Goal: Share content: Share content

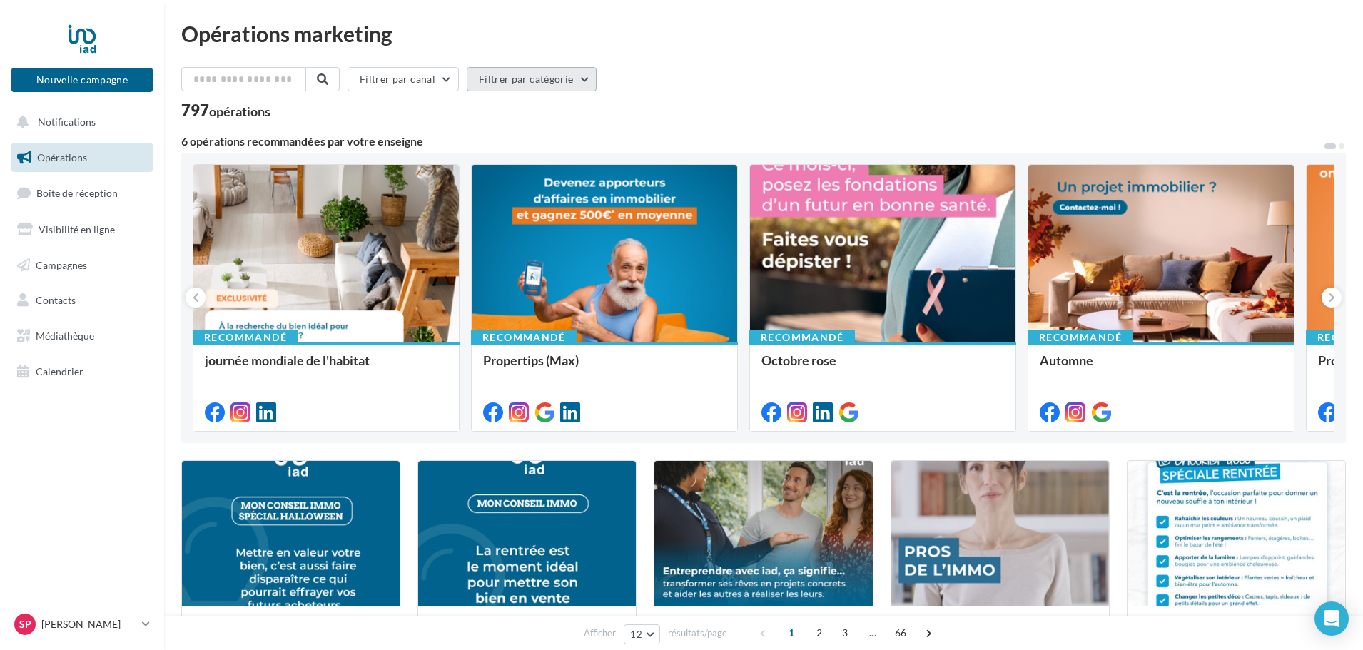
click at [529, 75] on button "Filtrer par catégorie" at bounding box center [532, 79] width 130 height 24
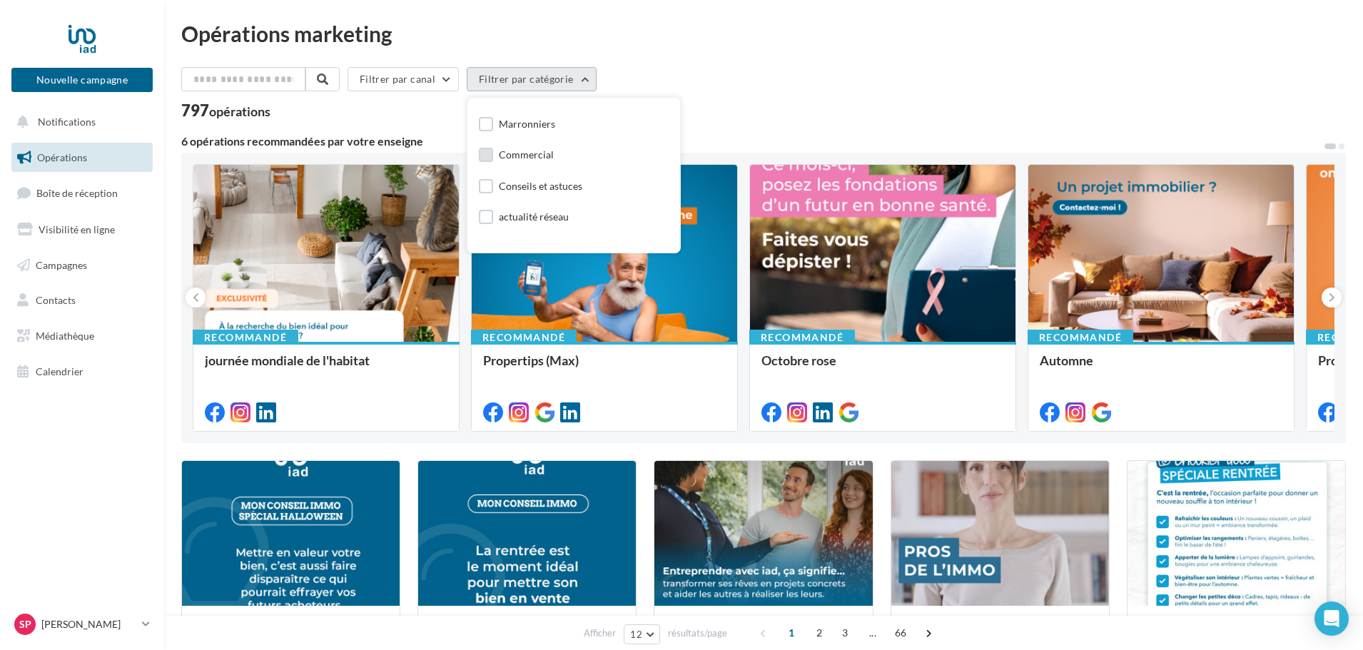
scroll to position [143, 0]
click at [533, 158] on div "Conseils et astuces" at bounding box center [540, 162] width 83 height 14
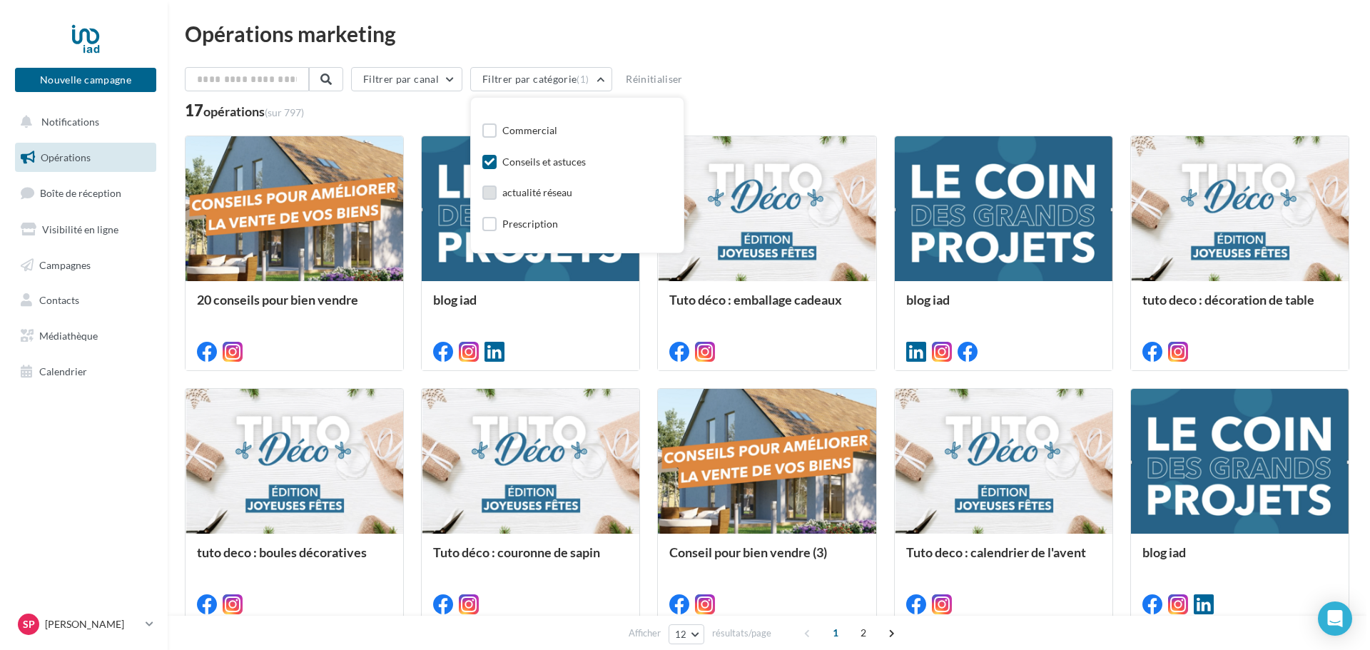
scroll to position [167, 0]
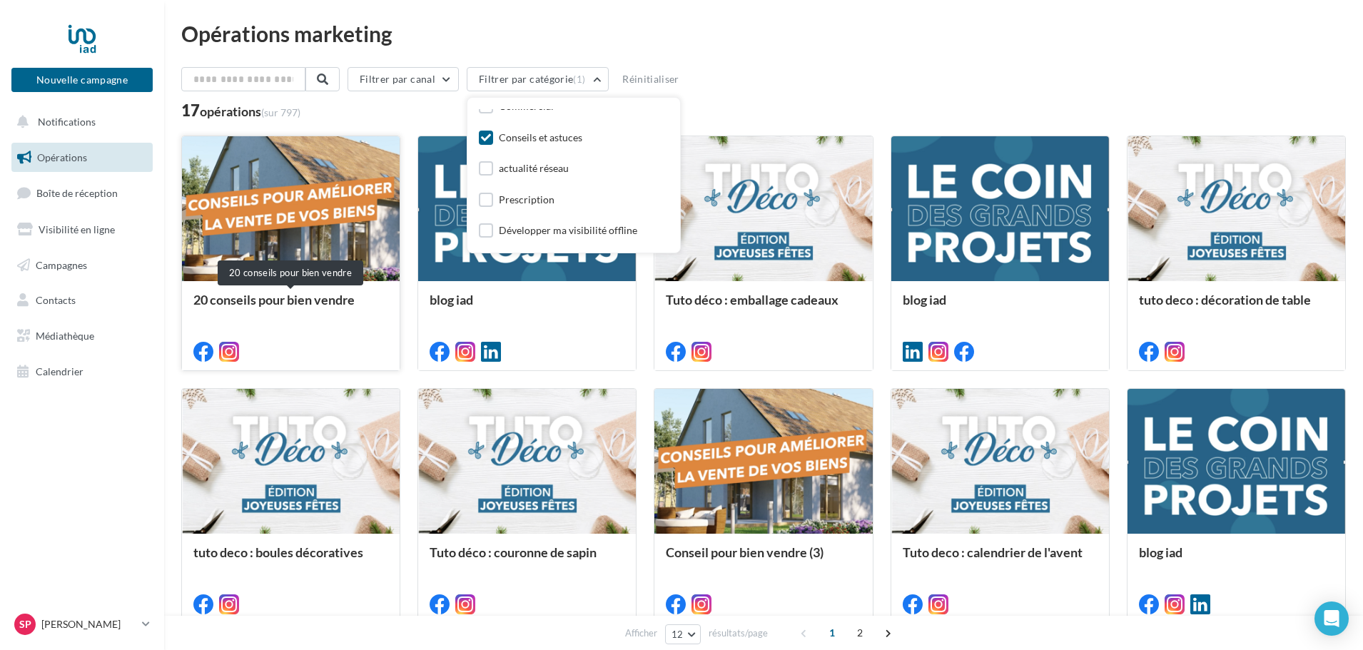
click at [320, 310] on div "20 conseils pour bien vendre" at bounding box center [290, 307] width 195 height 29
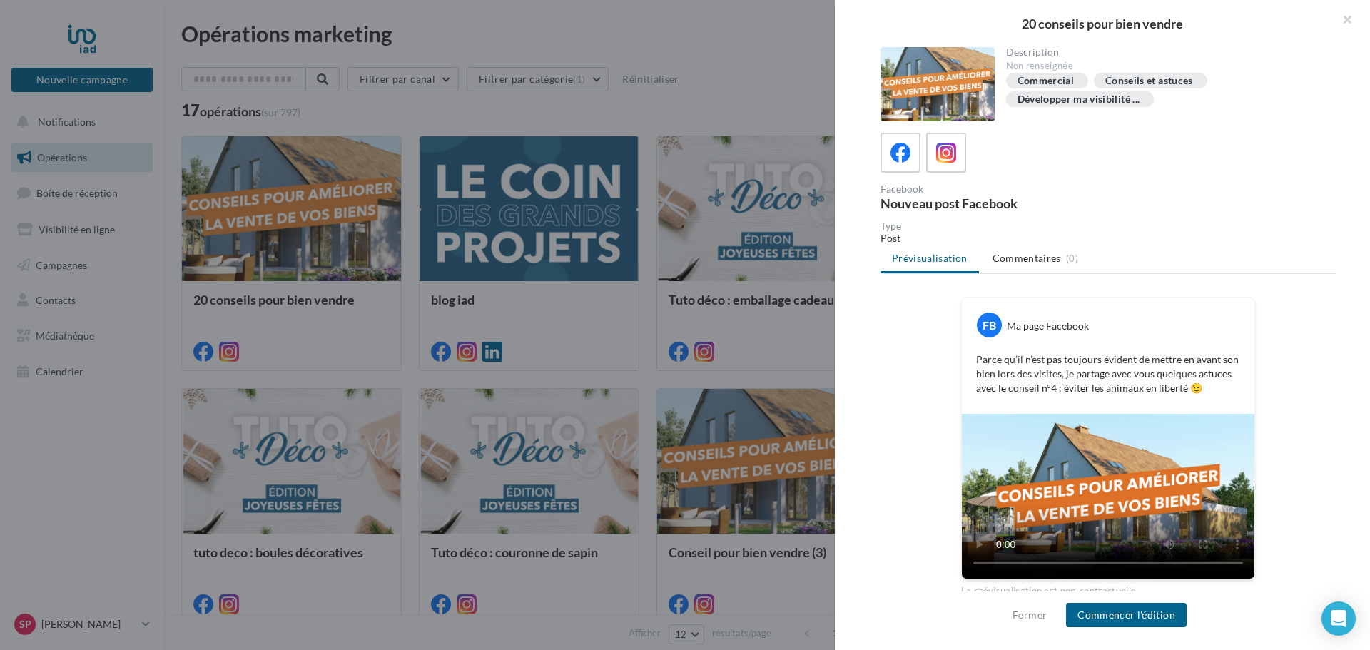
click at [510, 297] on div at bounding box center [685, 325] width 1370 height 650
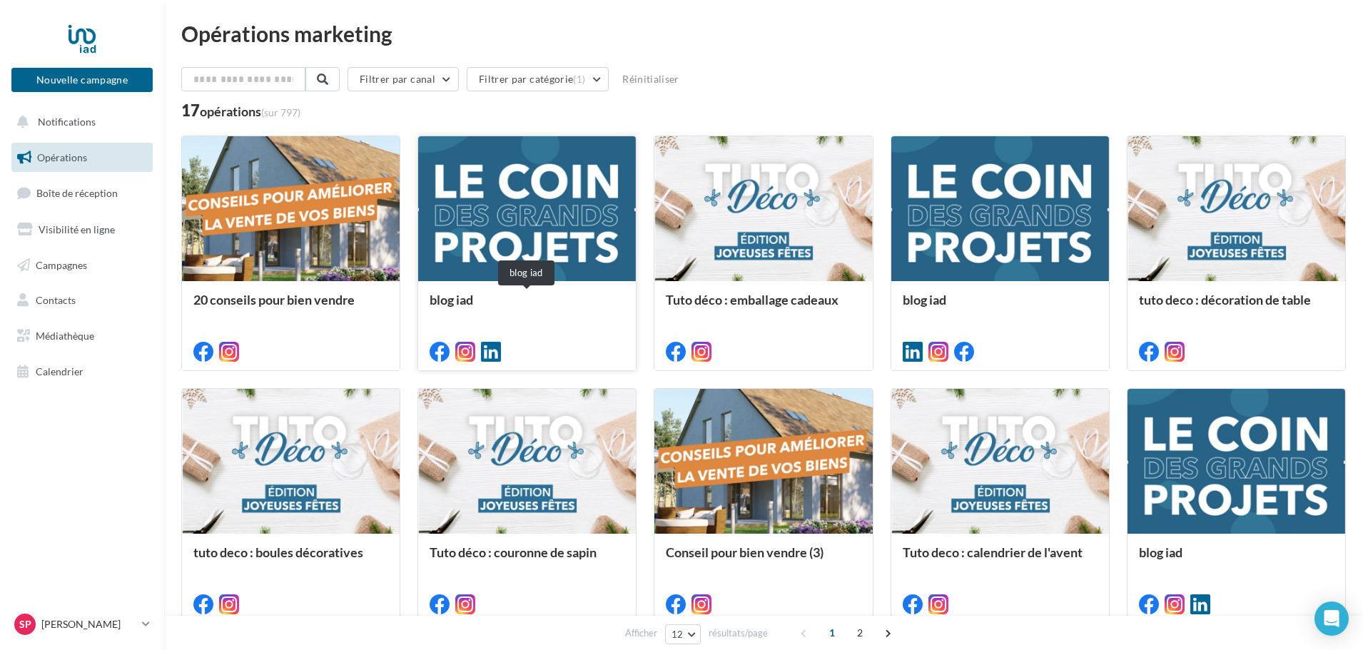
click at [482, 300] on div "blog iad" at bounding box center [527, 307] width 195 height 29
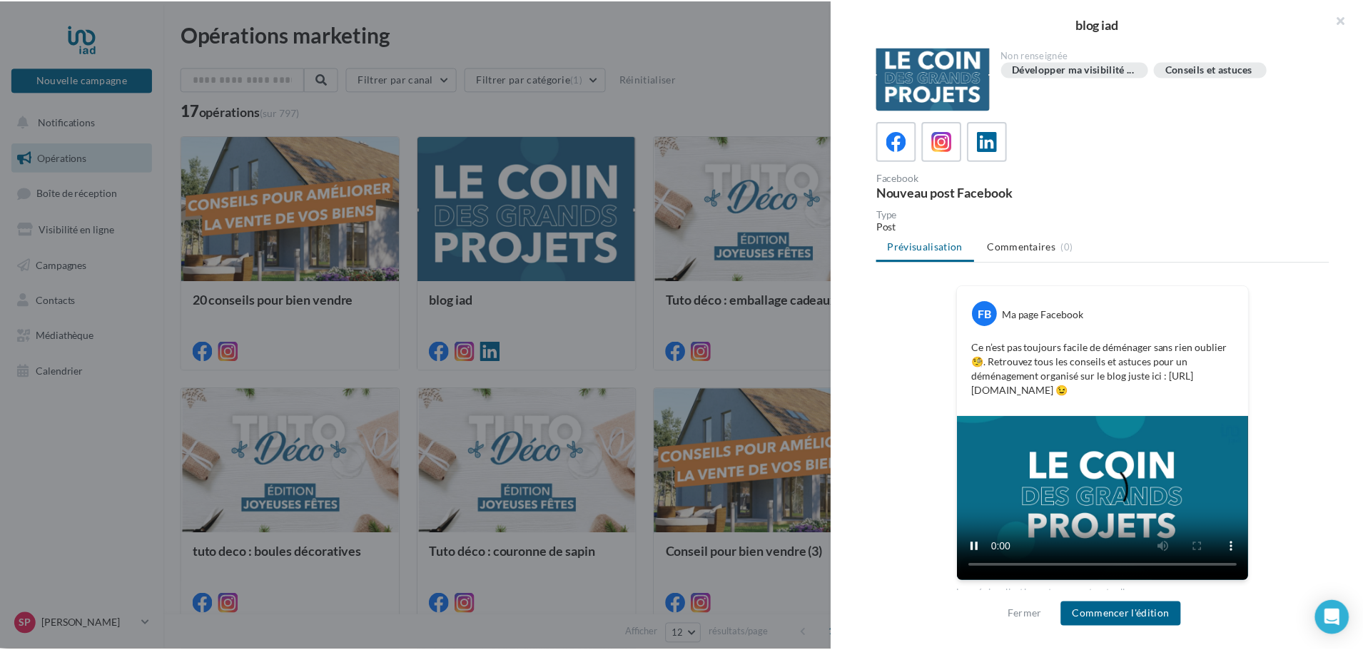
scroll to position [14, 0]
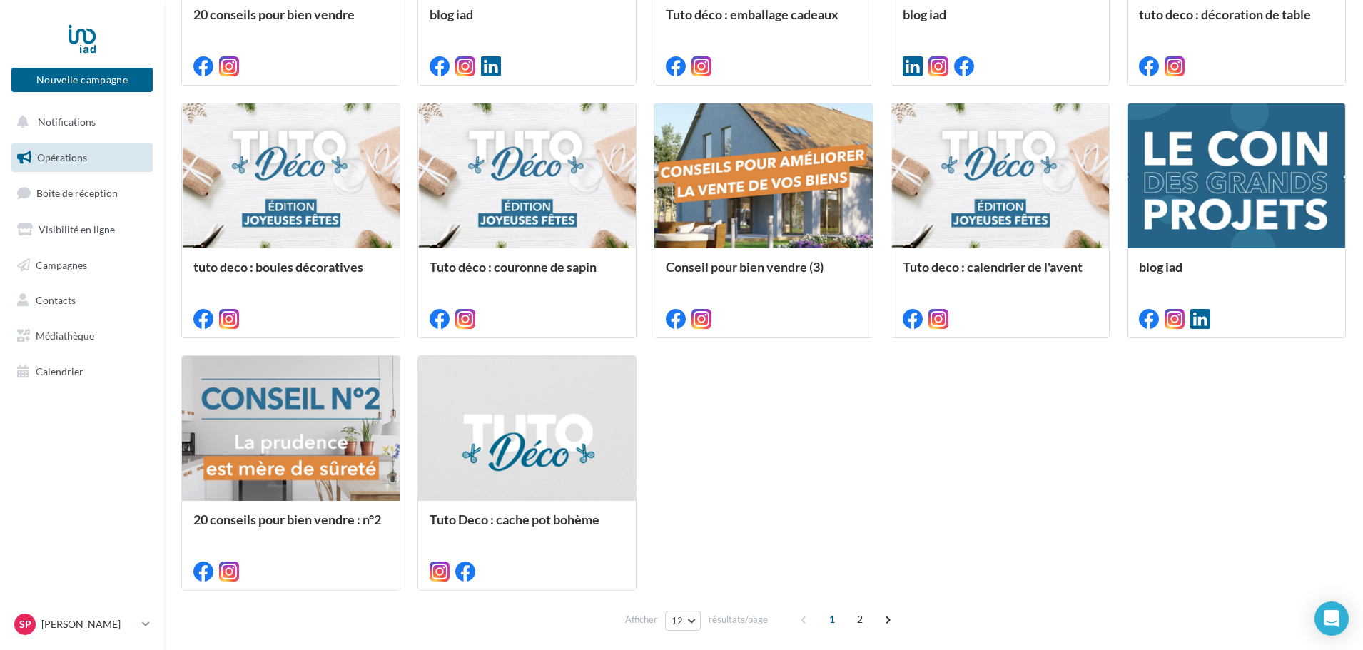
scroll to position [345, 0]
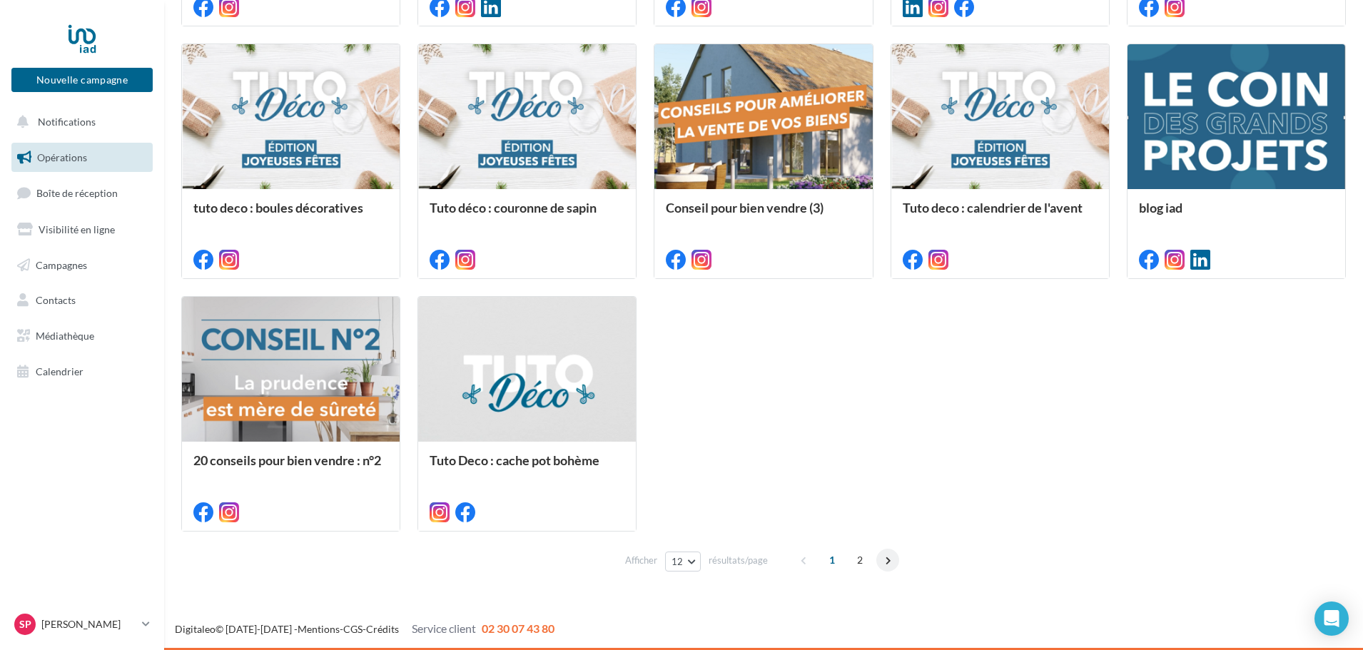
click at [888, 559] on span at bounding box center [887, 560] width 23 height 23
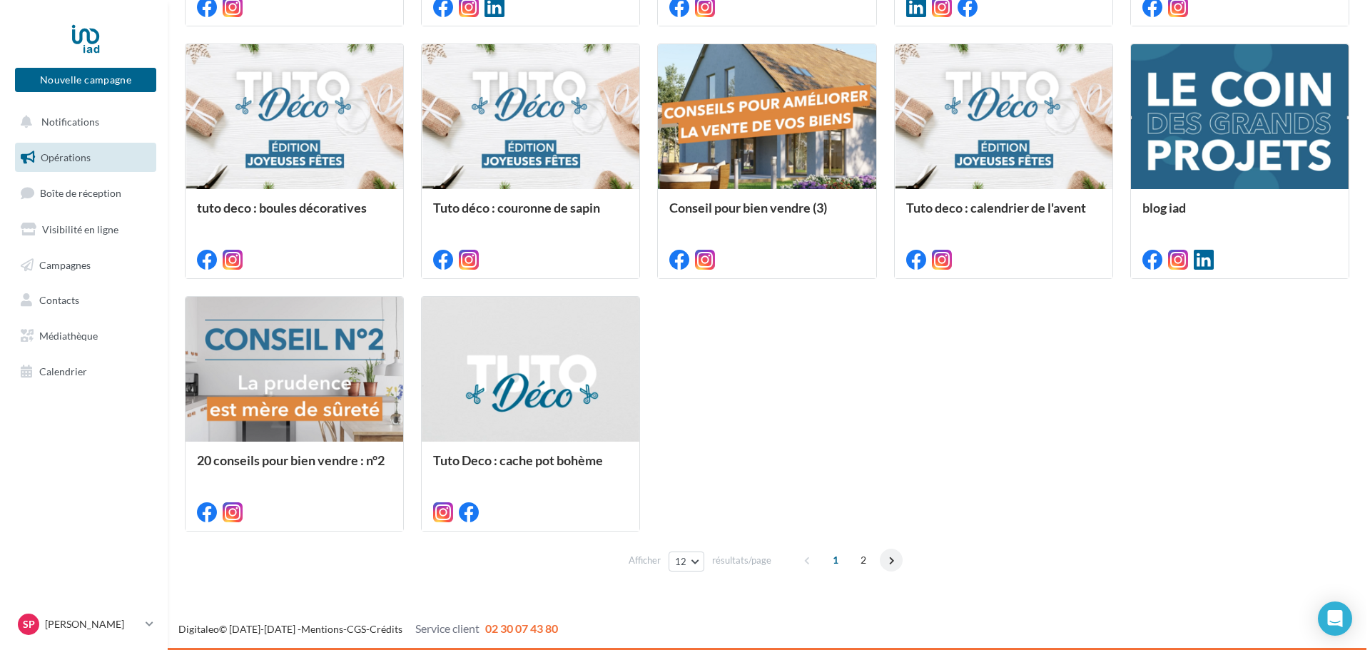
scroll to position [0, 0]
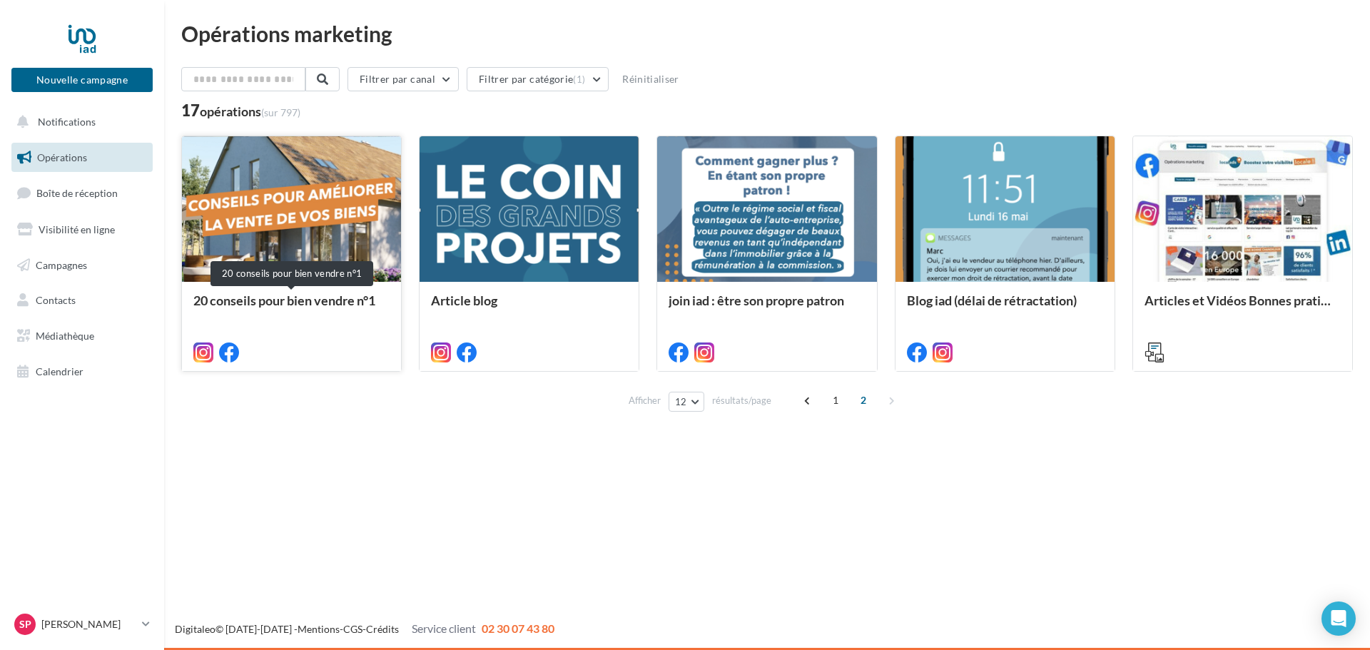
click at [315, 320] on div "20 conseils pour bien vendre n°1" at bounding box center [291, 307] width 196 height 29
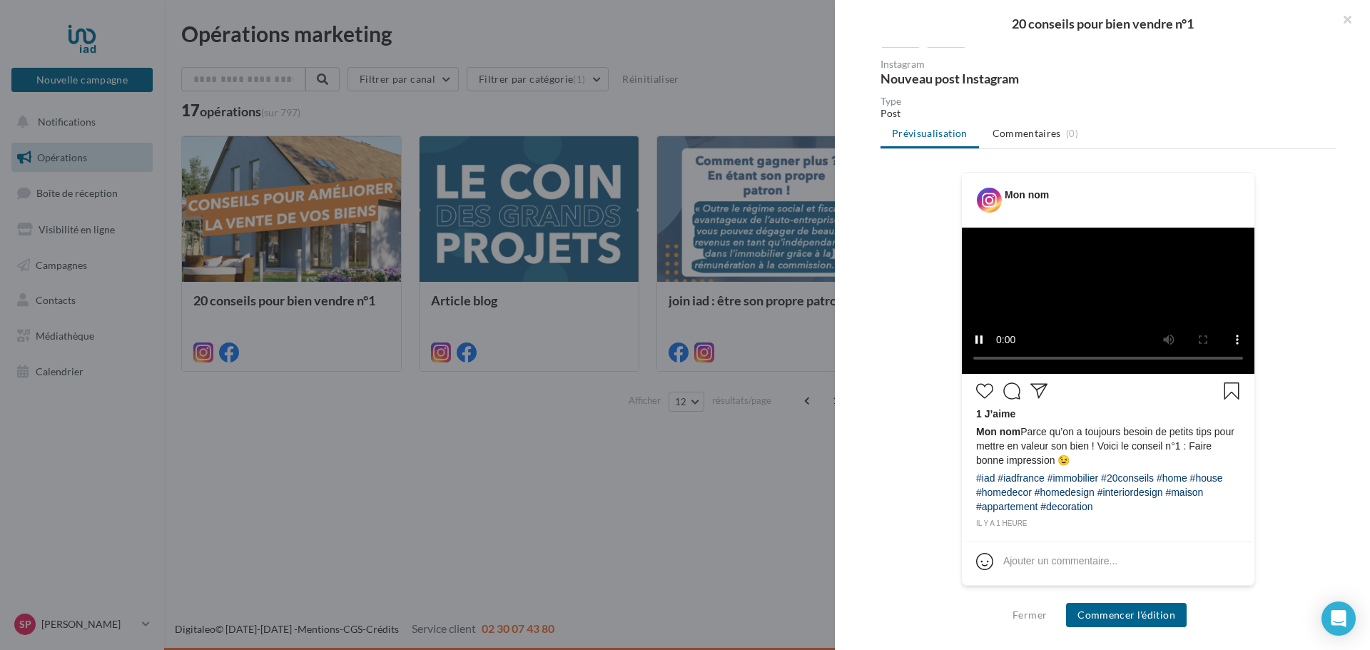
scroll to position [143, 0]
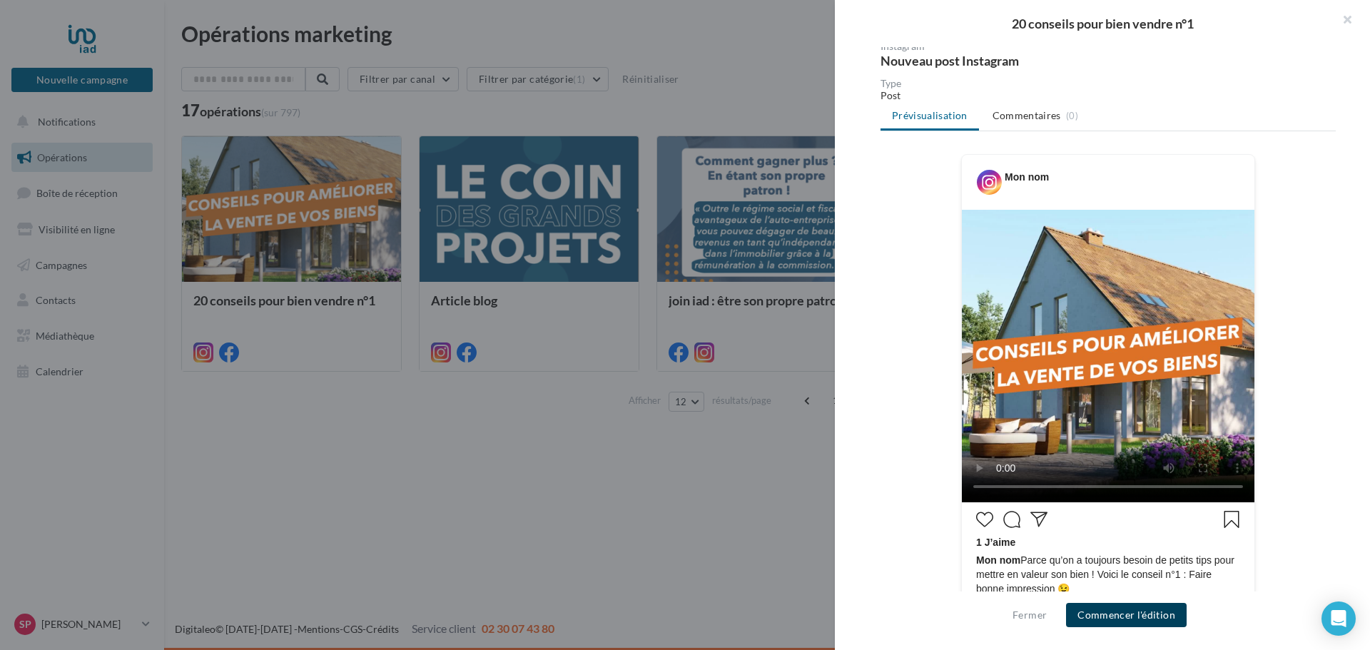
click at [1127, 616] on button "Commencer l'édition" at bounding box center [1126, 615] width 121 height 24
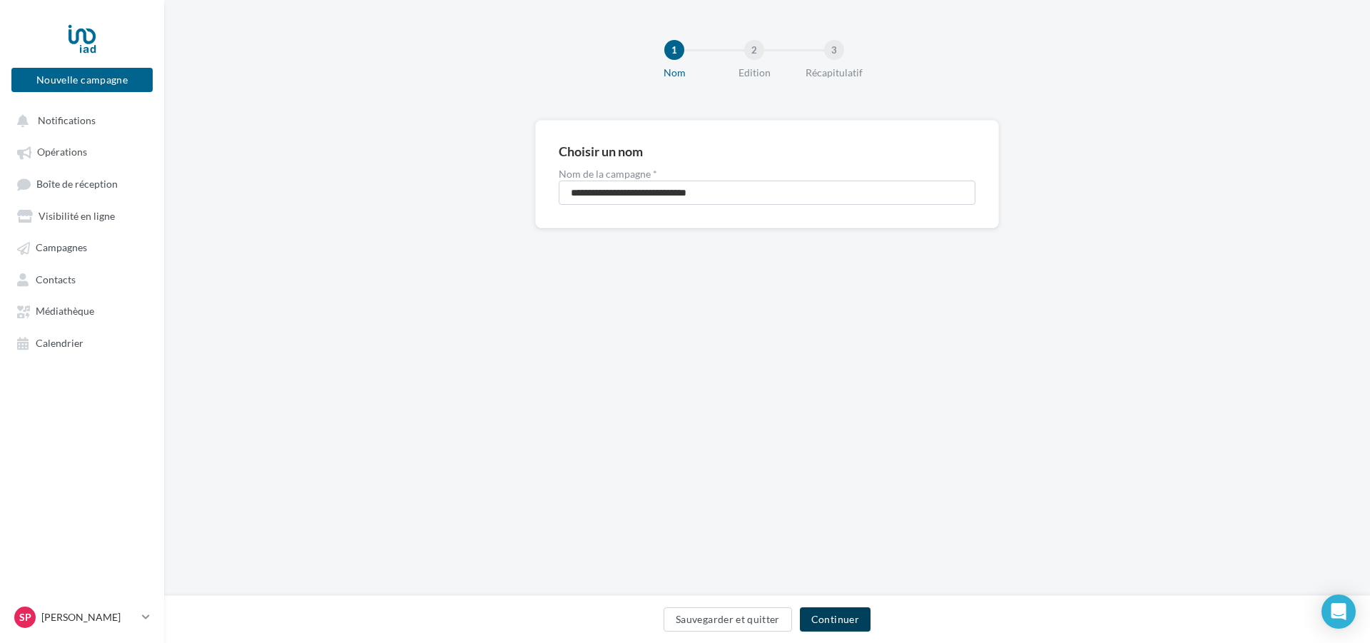
click at [845, 621] on button "Continuer" at bounding box center [835, 619] width 71 height 24
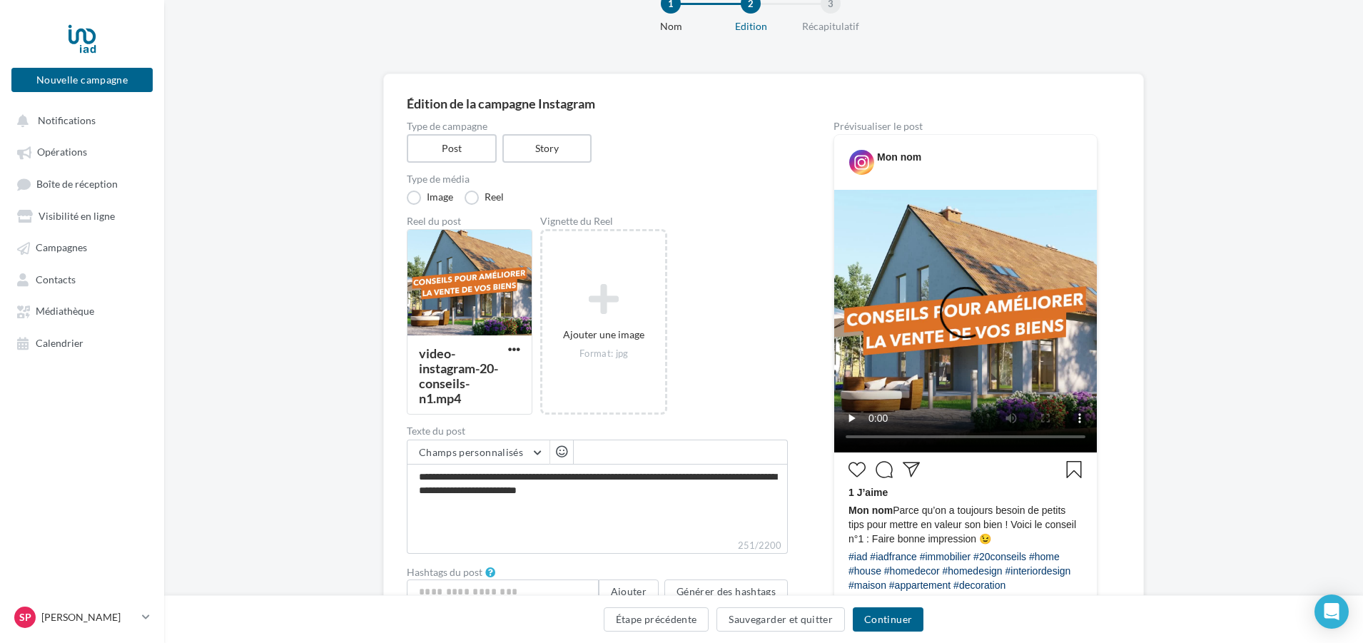
scroll to position [71, 0]
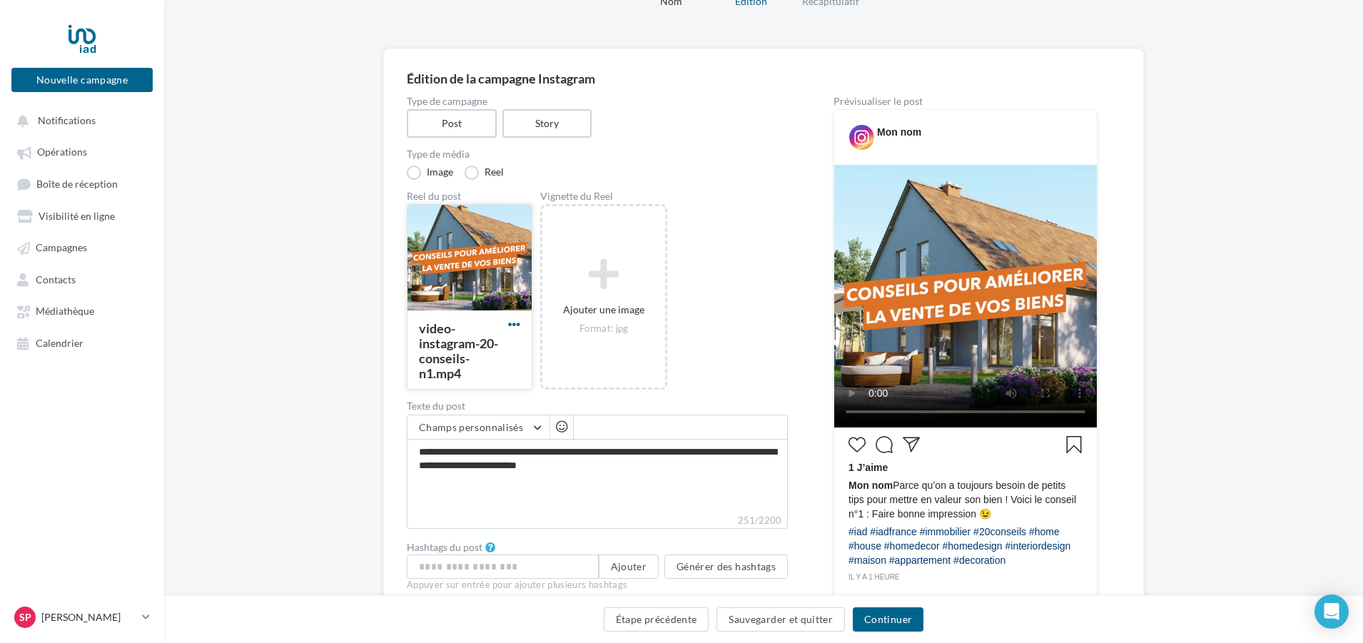
click at [512, 326] on span "button" at bounding box center [514, 324] width 12 height 12
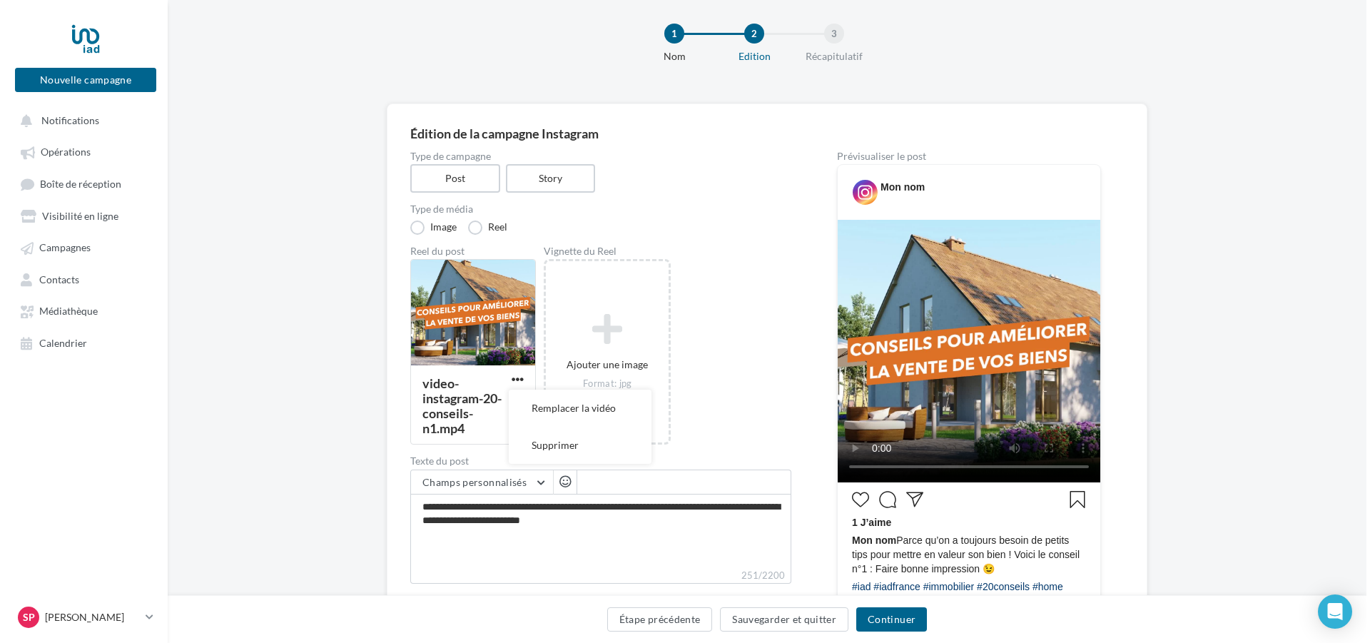
scroll to position [0, 0]
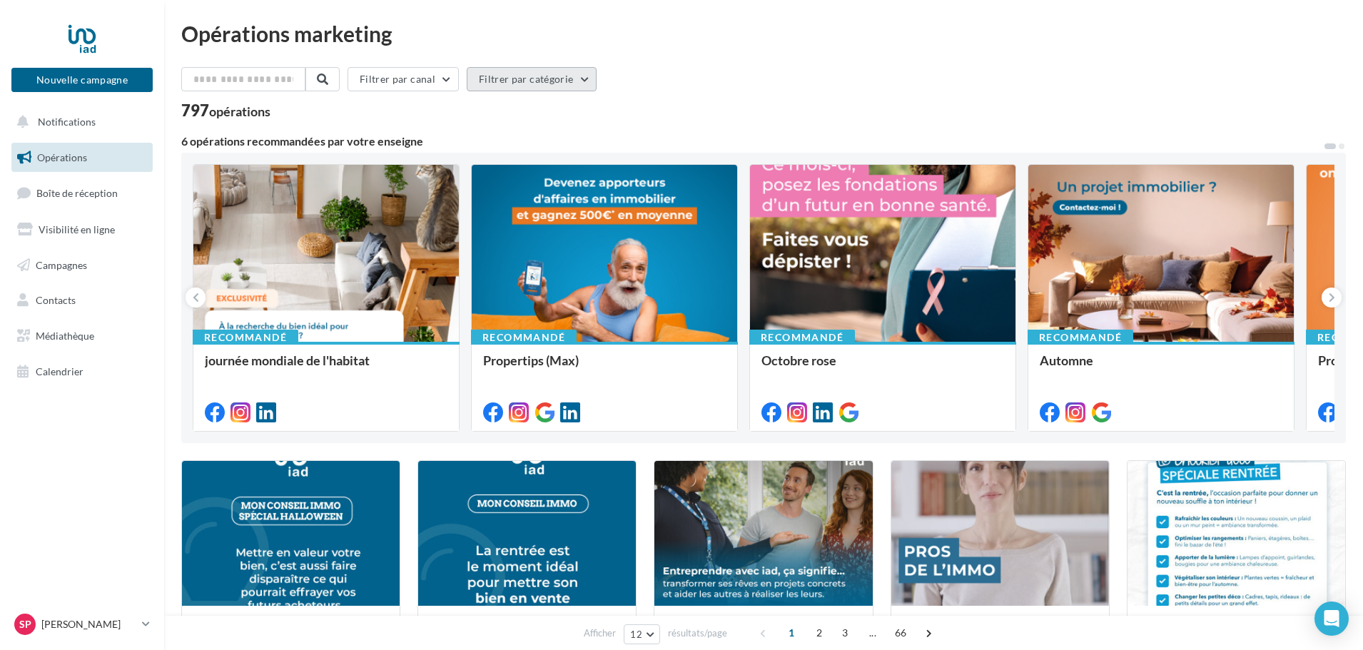
click at [591, 78] on button "Filtrer par catégorie" at bounding box center [532, 79] width 130 height 24
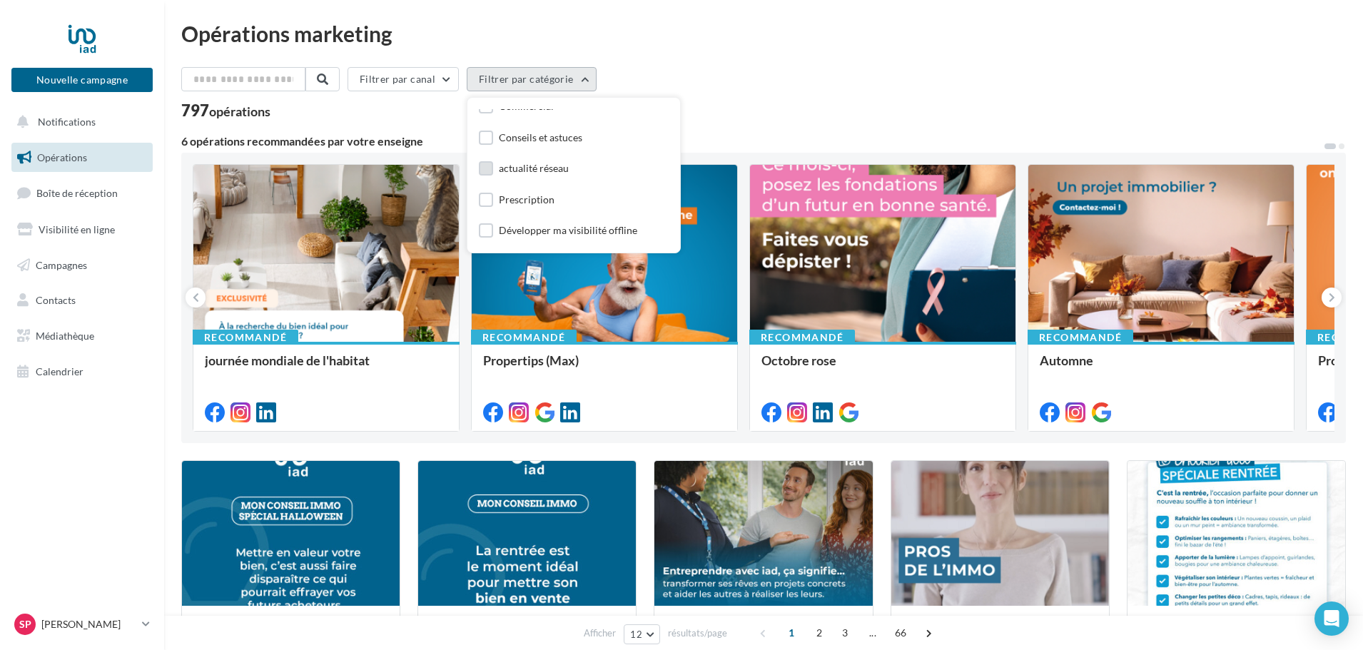
scroll to position [96, 0]
click at [549, 208] on div "Conseils et astuces" at bounding box center [540, 209] width 83 height 14
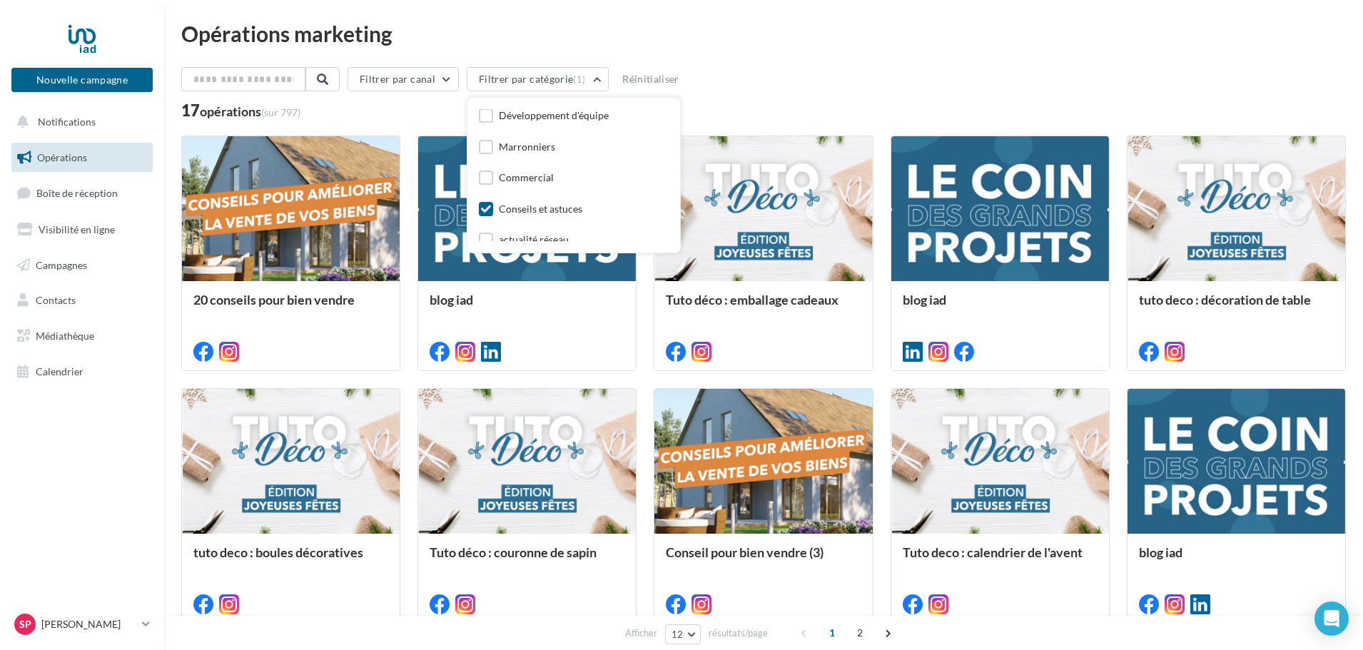
click at [548, 208] on div "Conseils et astuces" at bounding box center [540, 209] width 83 height 14
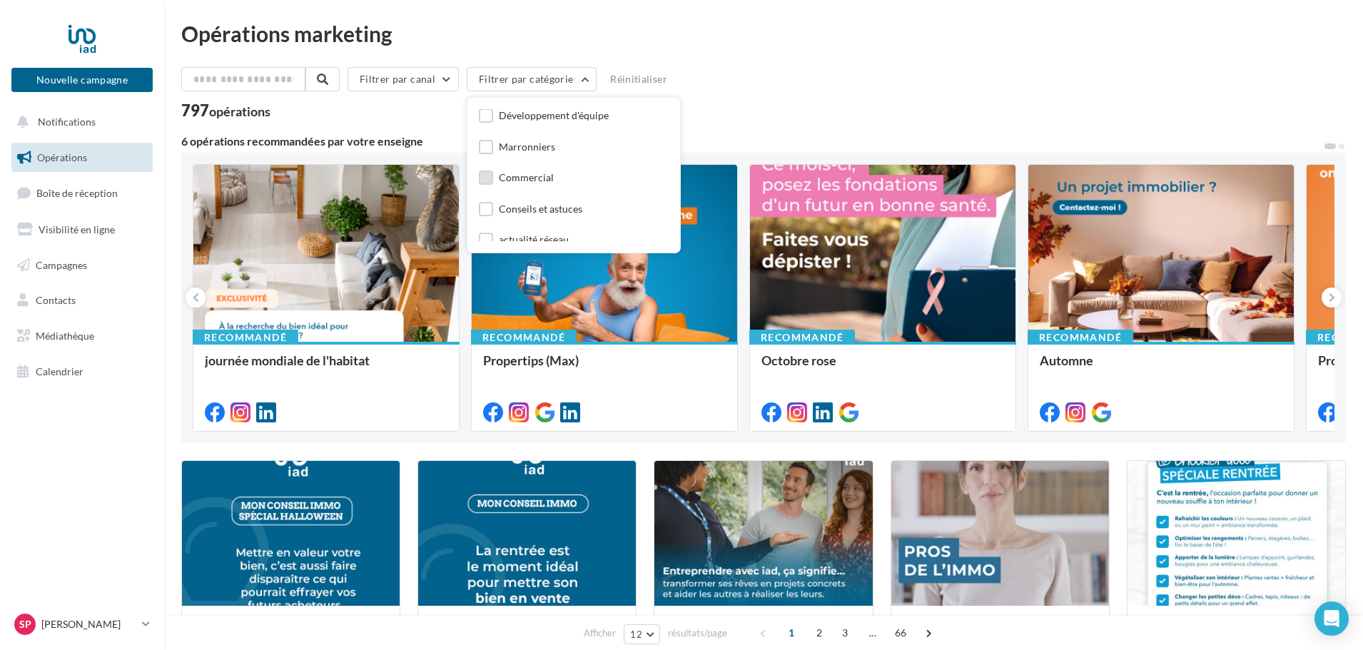
click at [544, 174] on div "Commercial" at bounding box center [526, 178] width 55 height 14
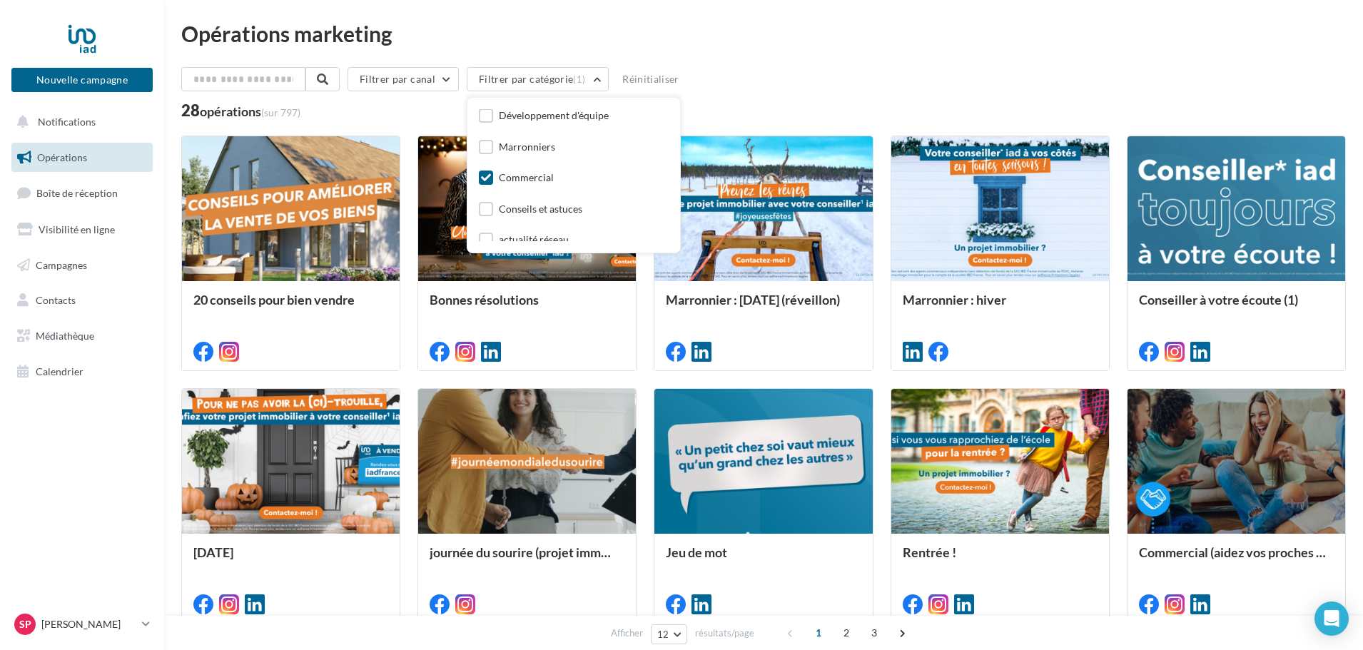
click at [544, 173] on div "Commercial" at bounding box center [526, 178] width 55 height 14
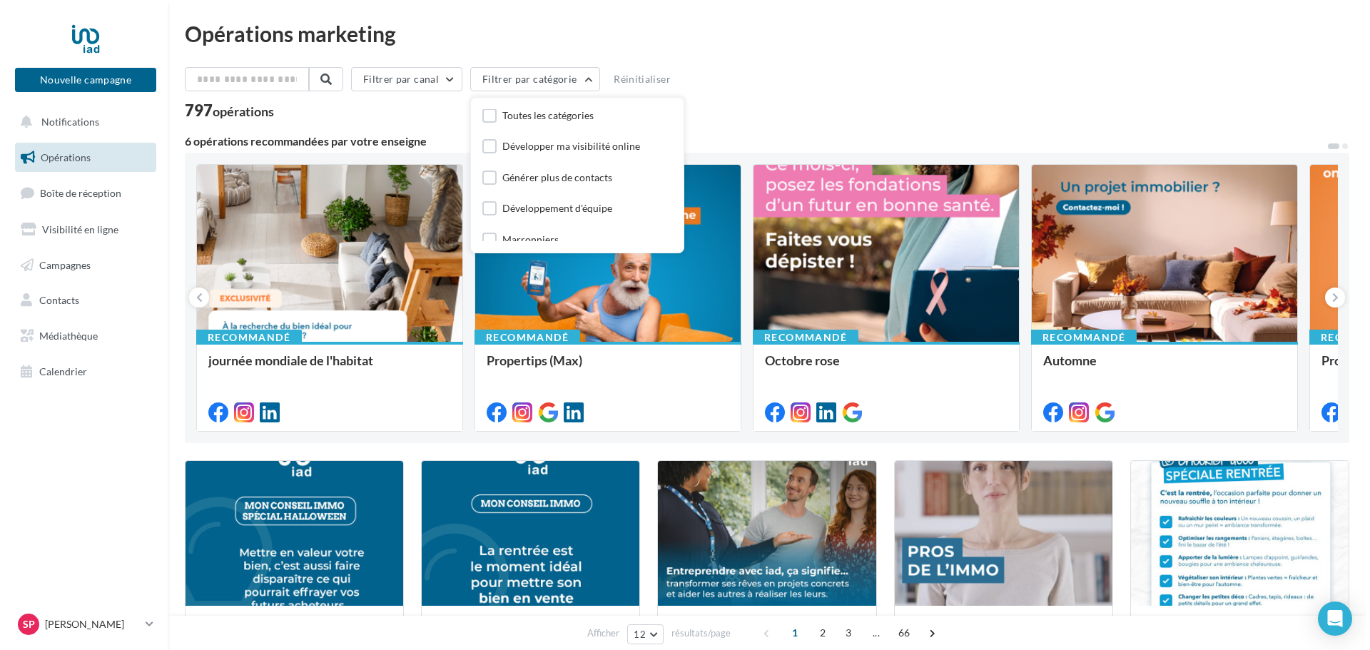
scroll to position [0, 0]
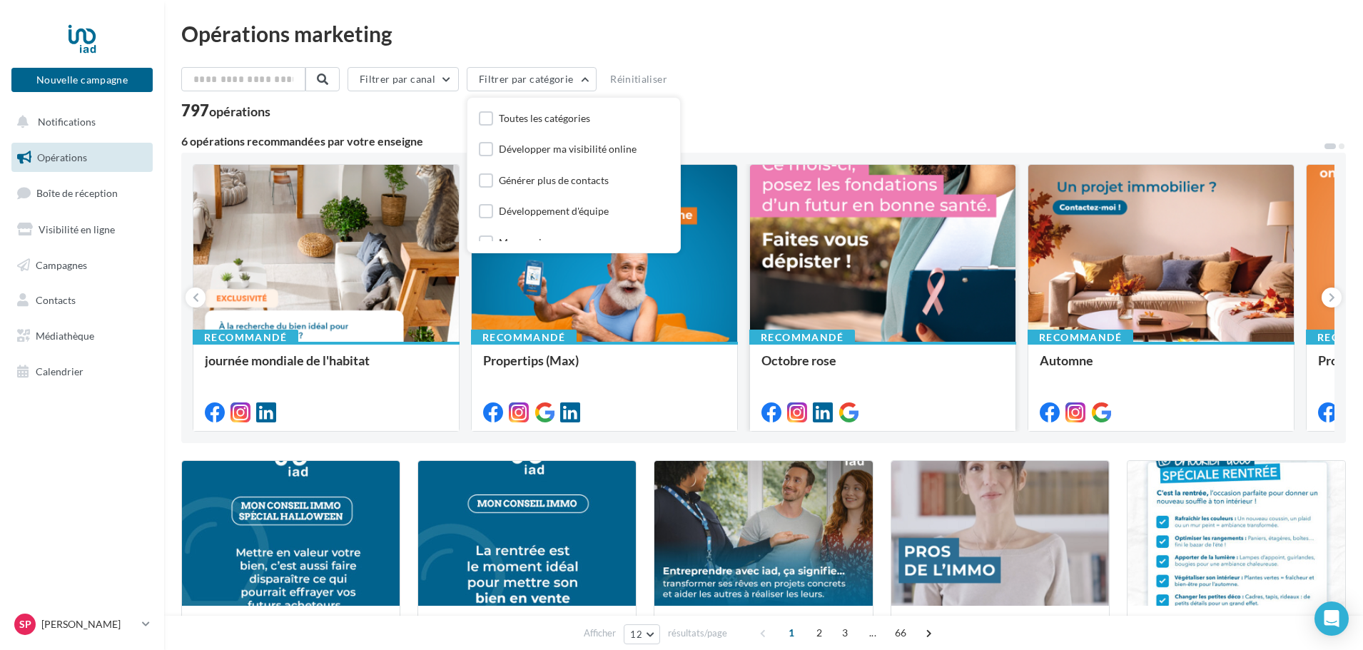
click at [834, 288] on div at bounding box center [882, 254] width 265 height 178
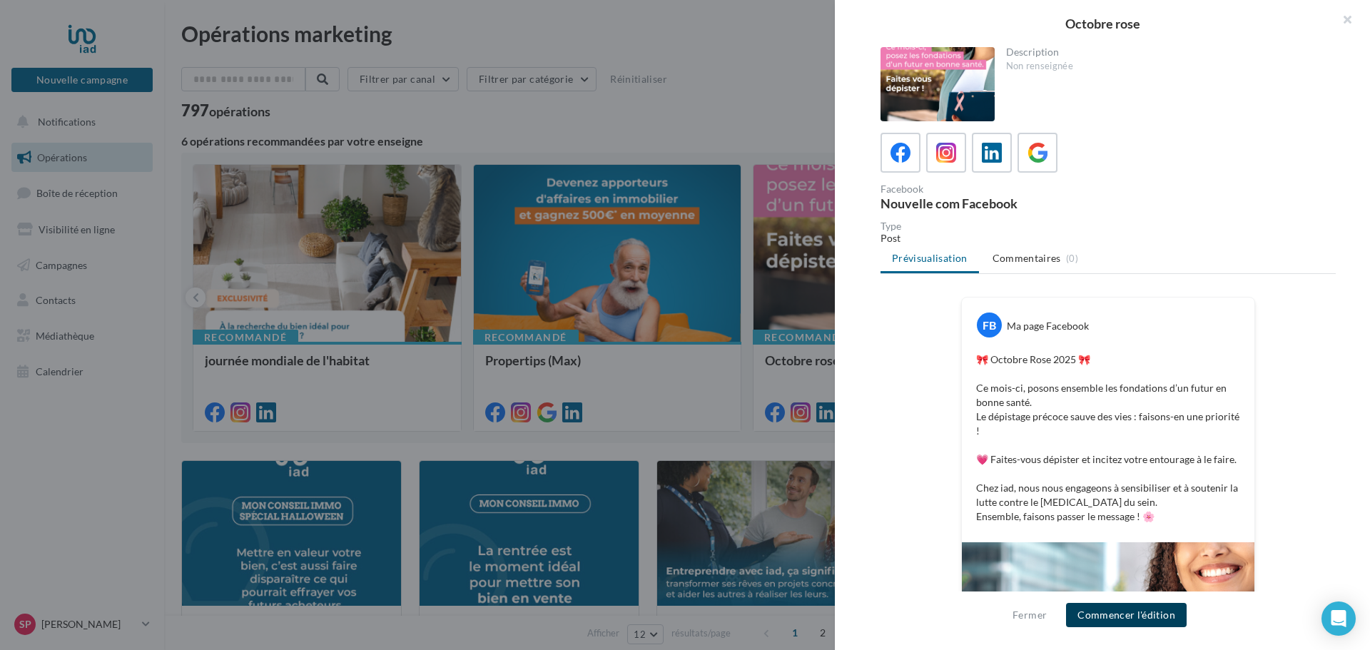
click at [1128, 607] on button "Commencer l'édition" at bounding box center [1126, 615] width 121 height 24
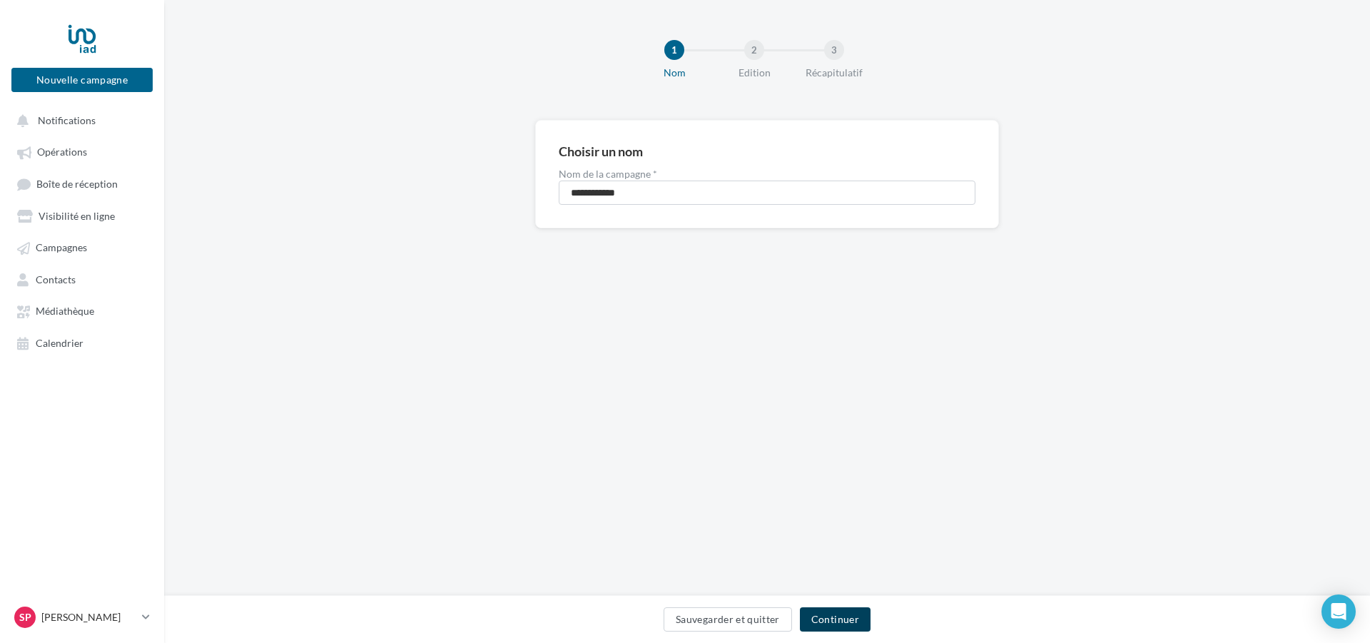
click at [836, 612] on button "Continuer" at bounding box center [835, 619] width 71 height 24
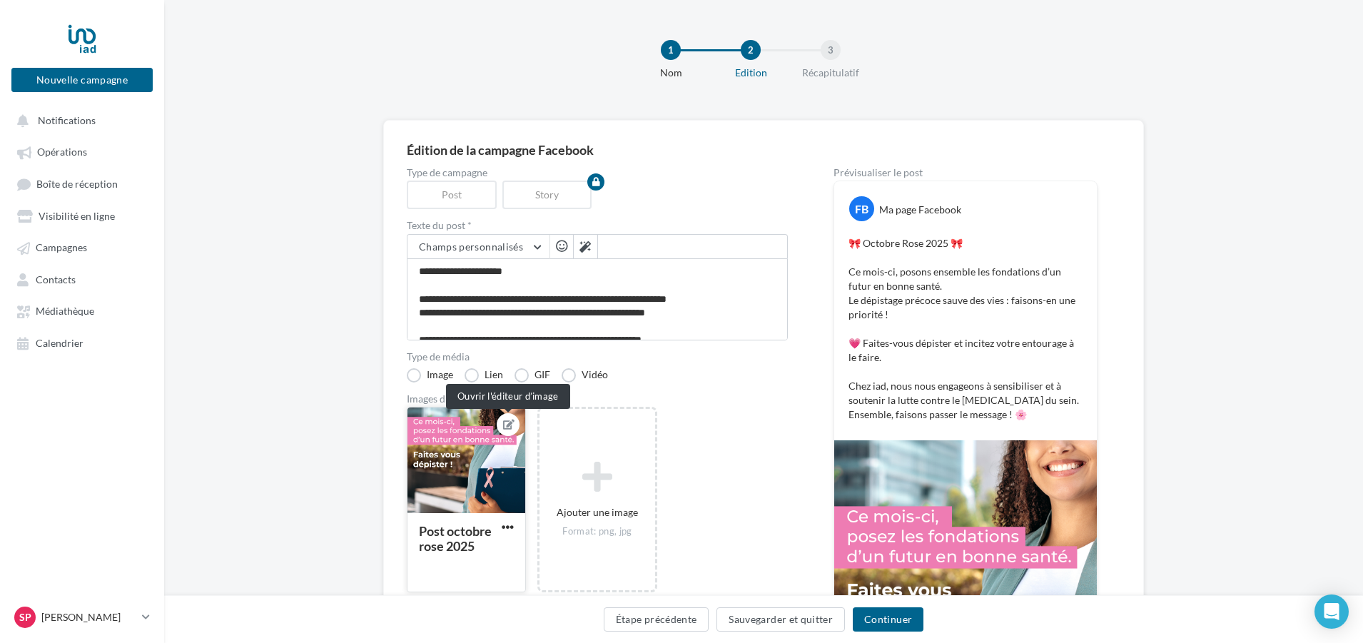
click at [510, 427] on icon at bounding box center [508, 425] width 11 height 10
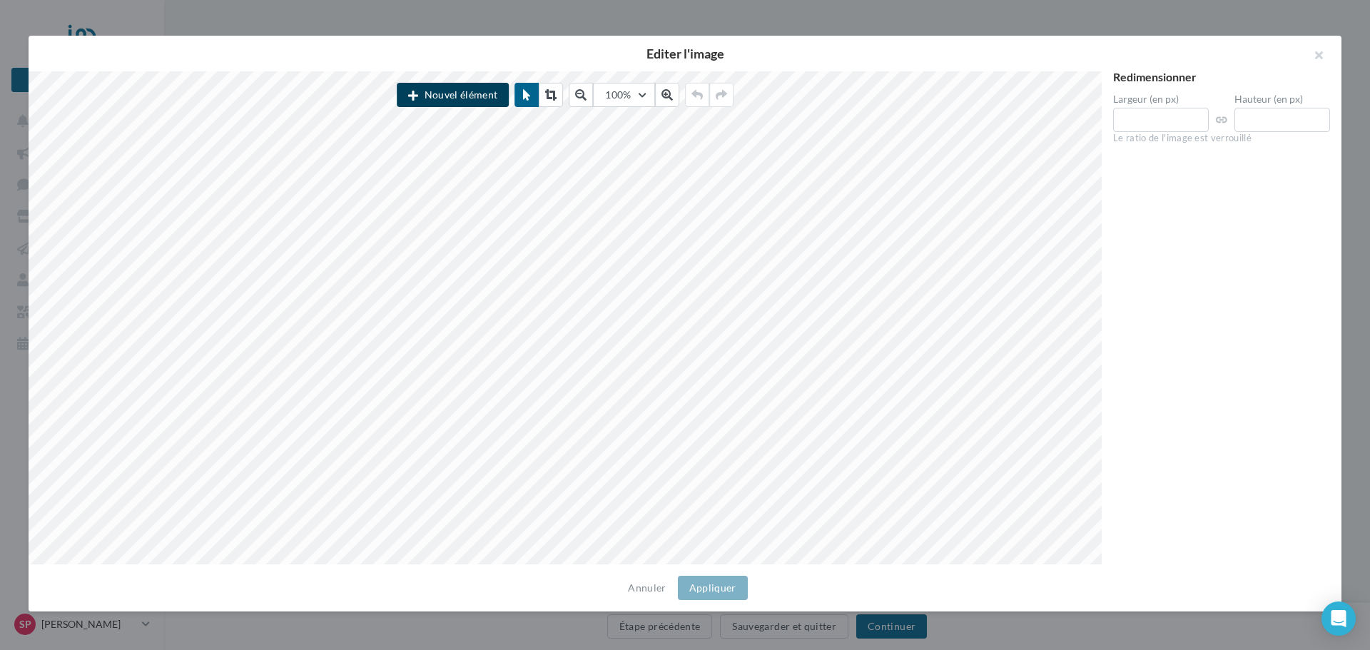
click at [463, 91] on button "Nouvel élément" at bounding box center [453, 95] width 112 height 24
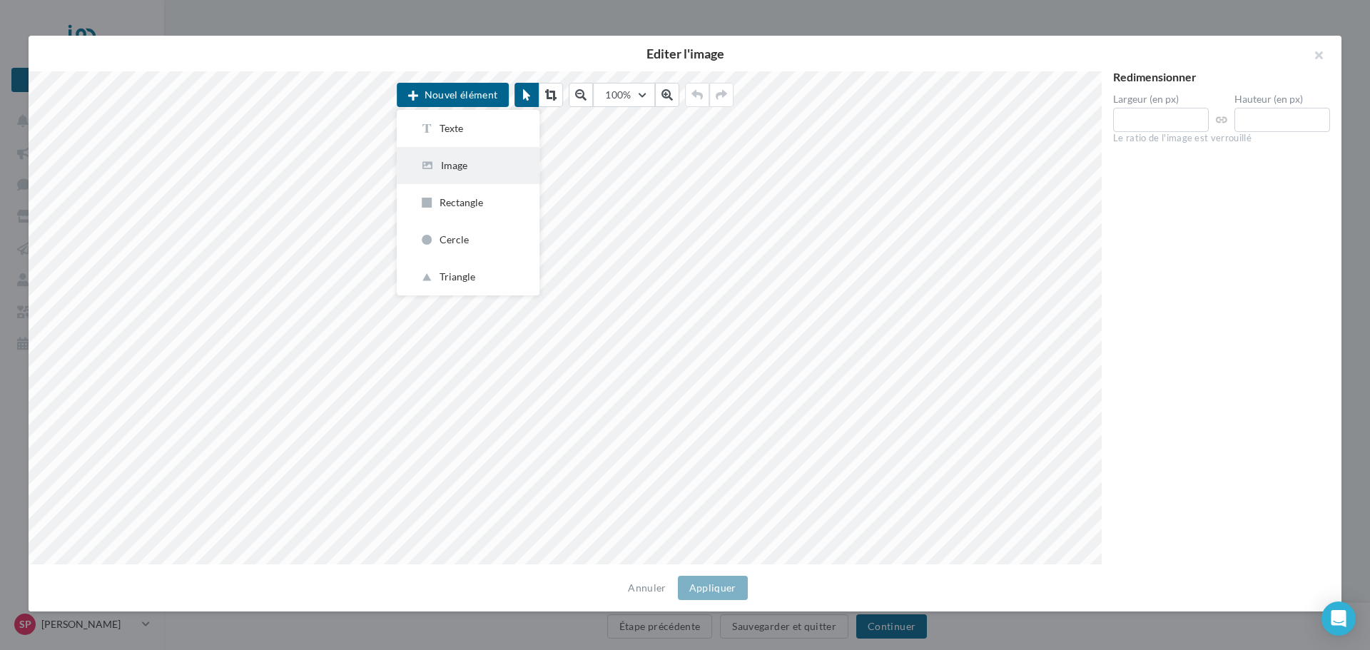
click at [457, 153] on button "Image" at bounding box center [468, 165] width 143 height 37
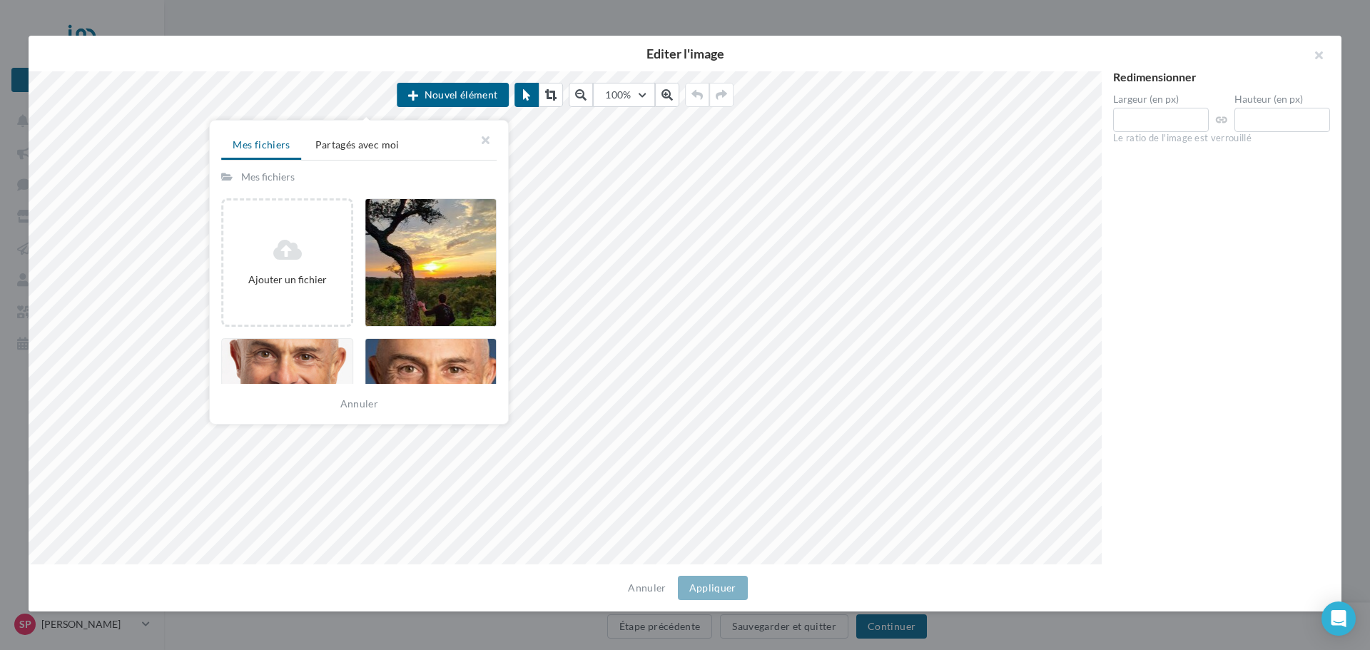
click at [637, 365] on div "Nouvel élément Mes fichiers Partagés avec moi Mes fichiers Ajouter un fichier A…" at bounding box center [565, 317] width 1073 height 493
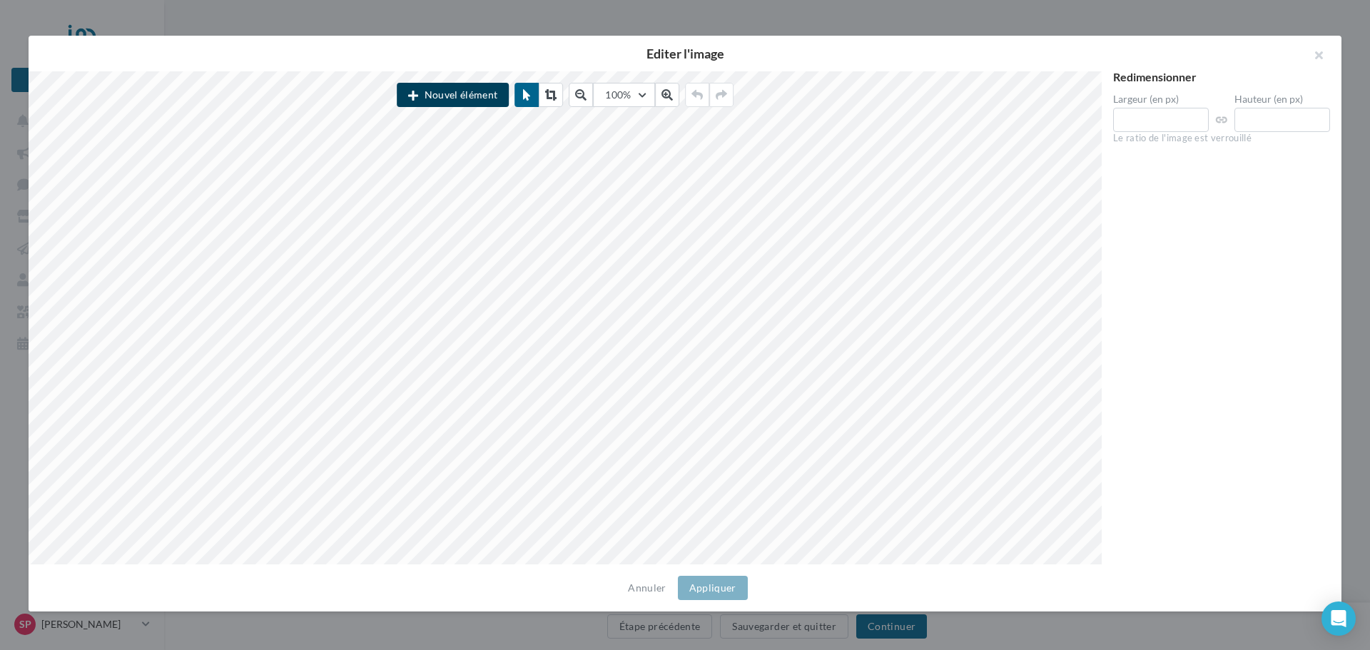
click at [467, 91] on button "Nouvel élément" at bounding box center [453, 95] width 112 height 24
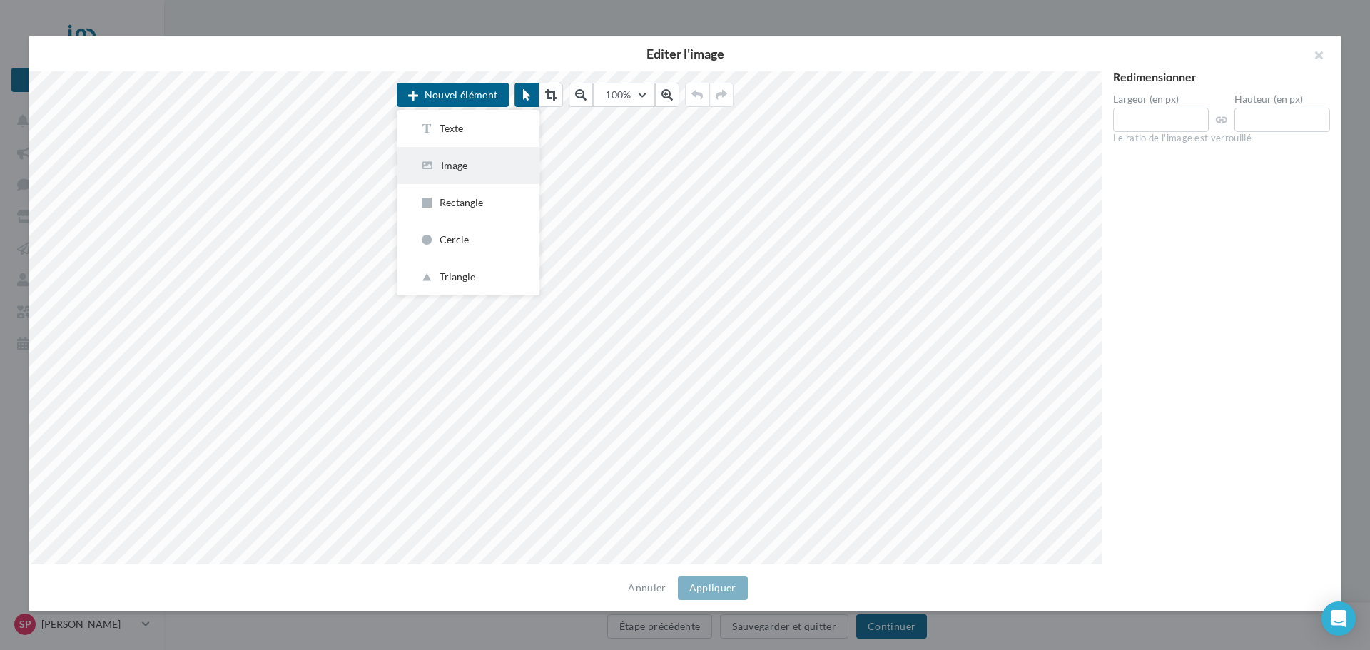
click at [460, 168] on div "Image" at bounding box center [468, 165] width 97 height 14
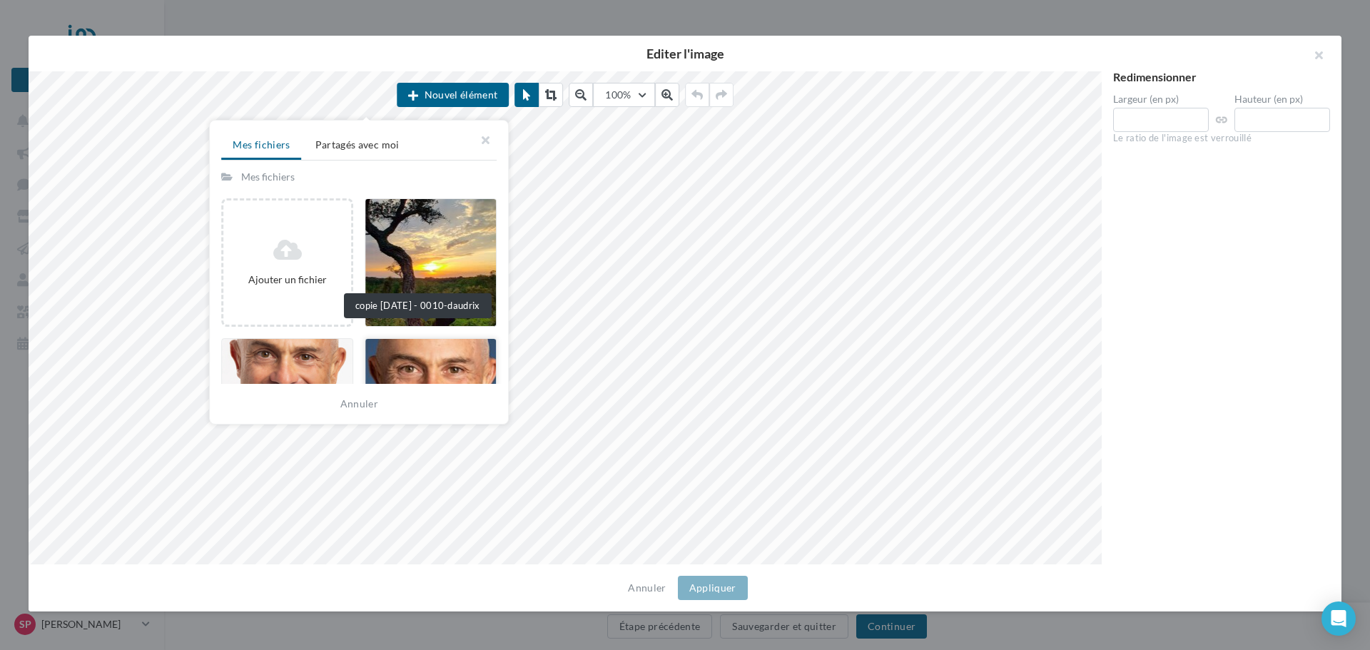
click at [420, 365] on div at bounding box center [431, 402] width 132 height 128
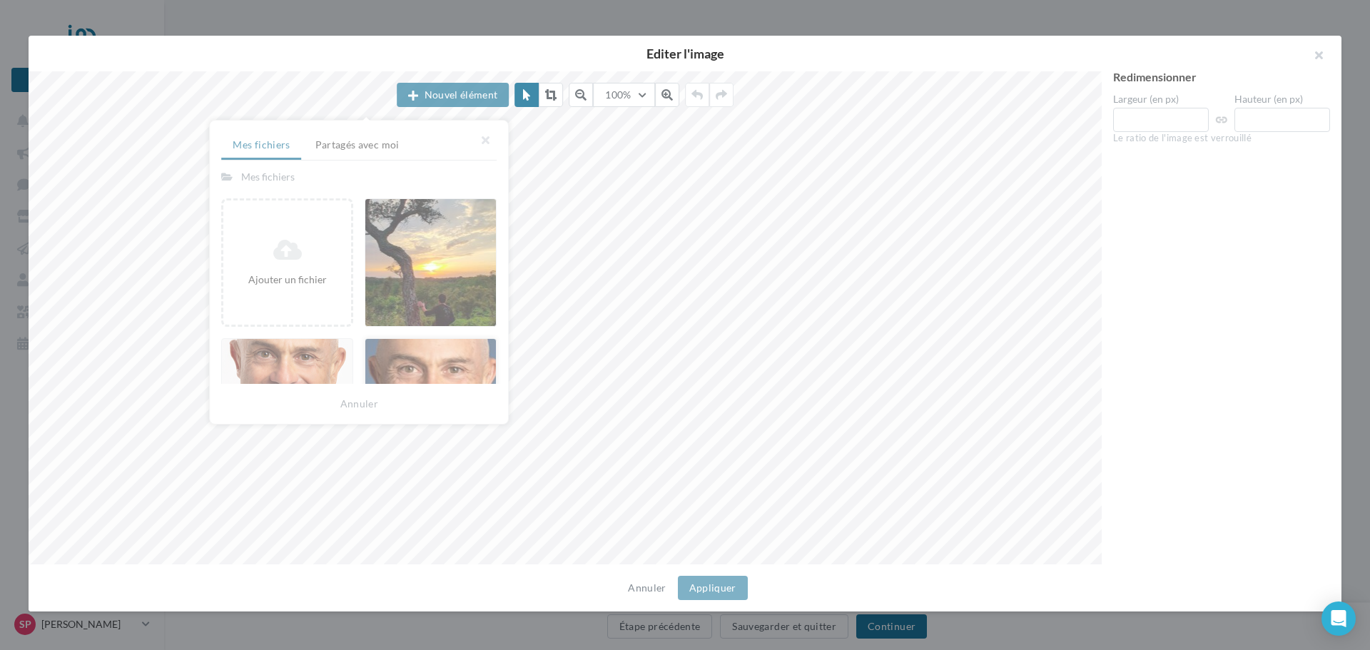
click at [420, 365] on div at bounding box center [679, 317] width 1301 height 493
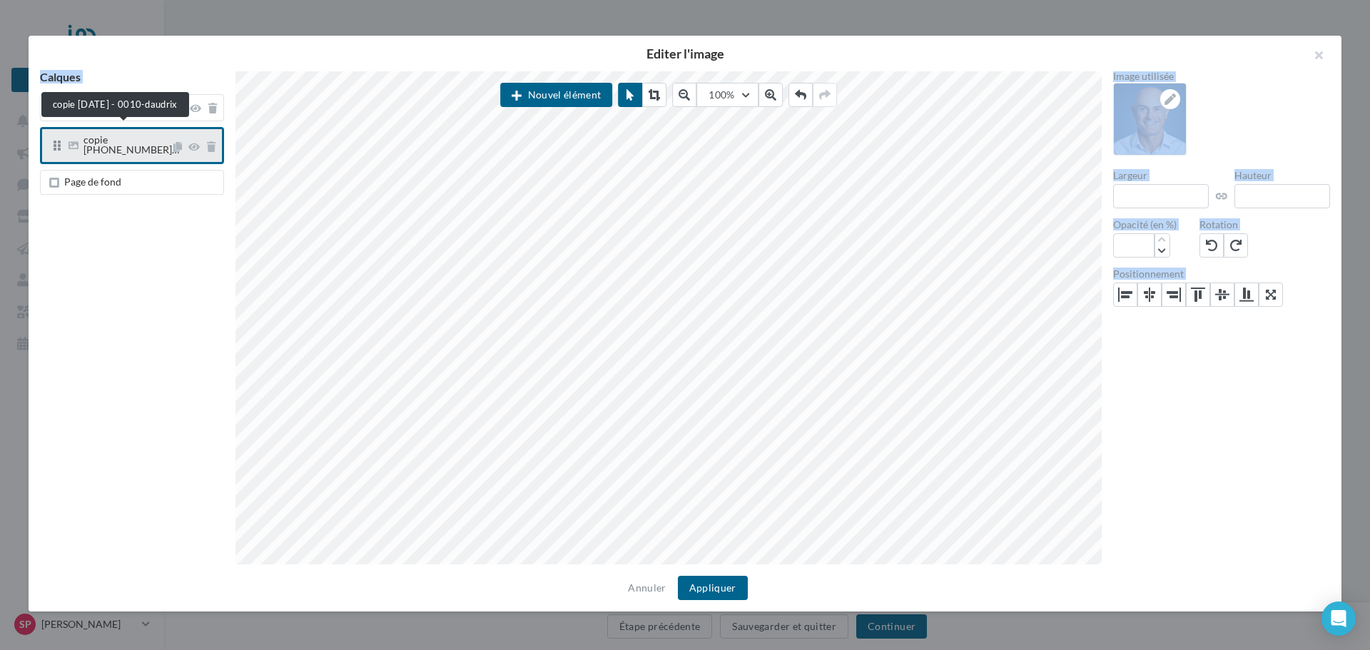
drag, startPoint x: 106, startPoint y: 173, endPoint x: 111, endPoint y: 138, distance: 34.5
click at [111, 138] on div "Post octobre rose… copie 09-10-202… Page de fond" at bounding box center [132, 144] width 184 height 101
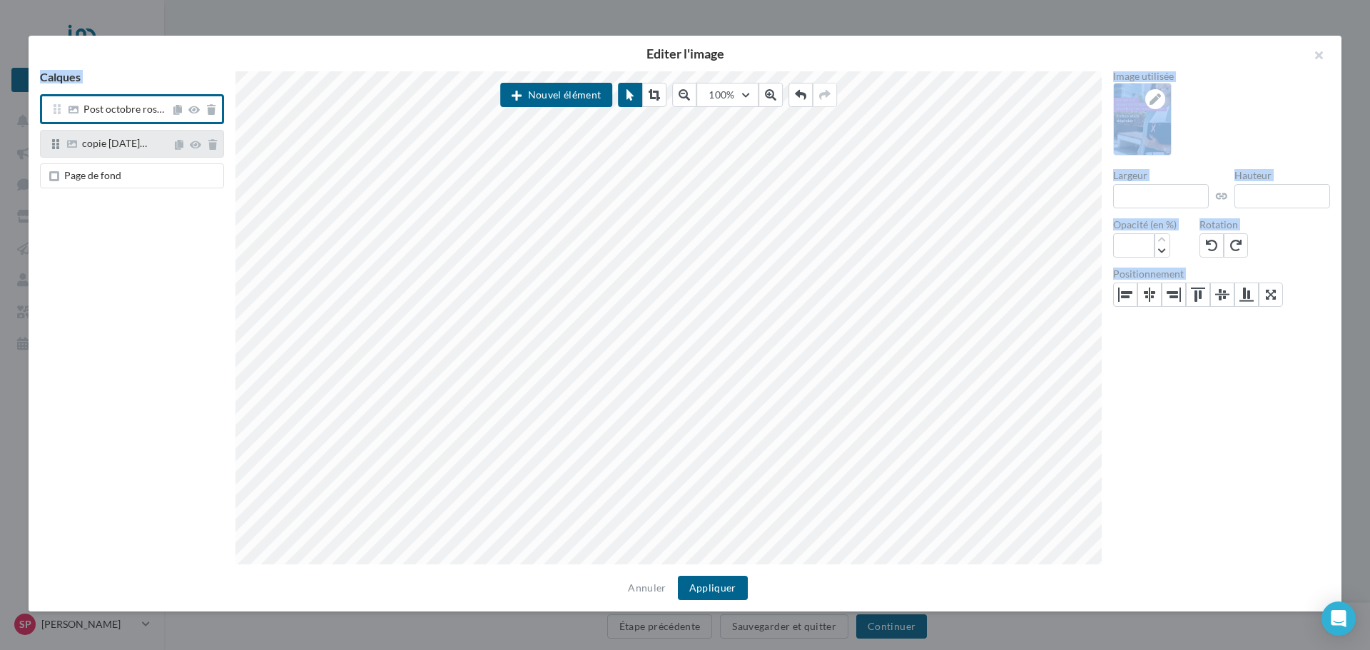
click at [78, 146] on span "copie 09-10-2025…" at bounding box center [118, 143] width 108 height 11
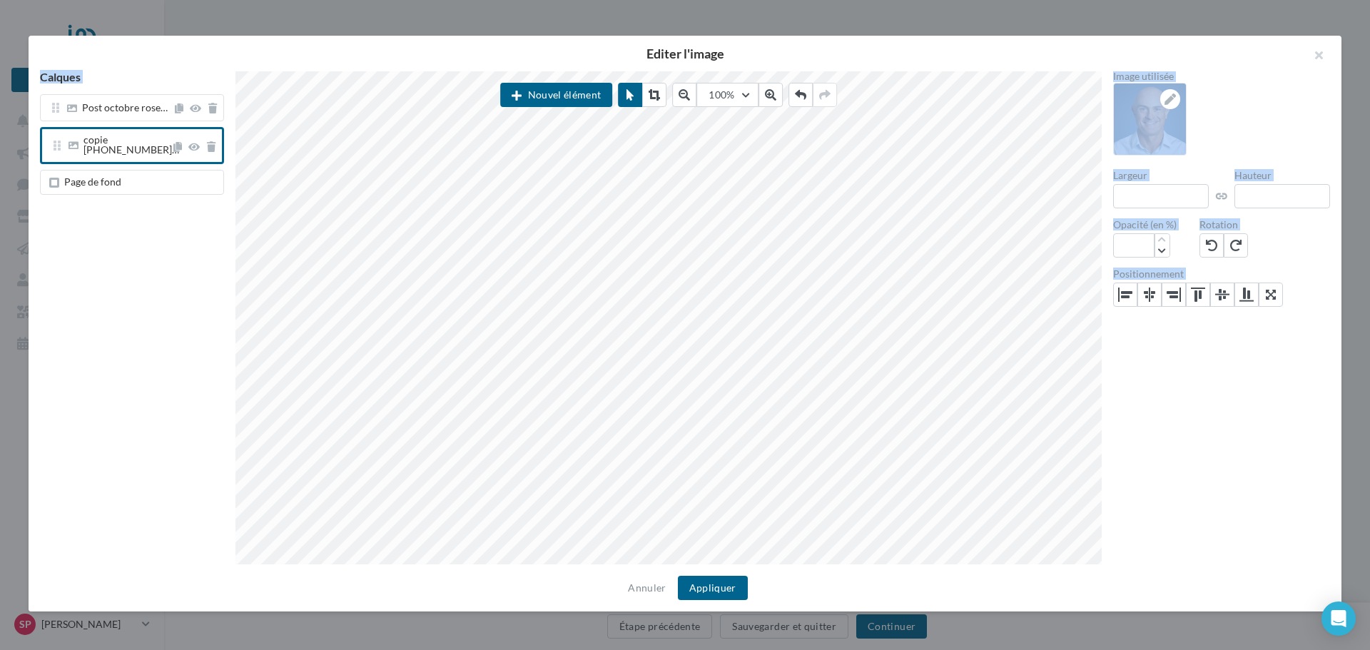
click at [78, 176] on span "Page de fond" at bounding box center [92, 182] width 57 height 12
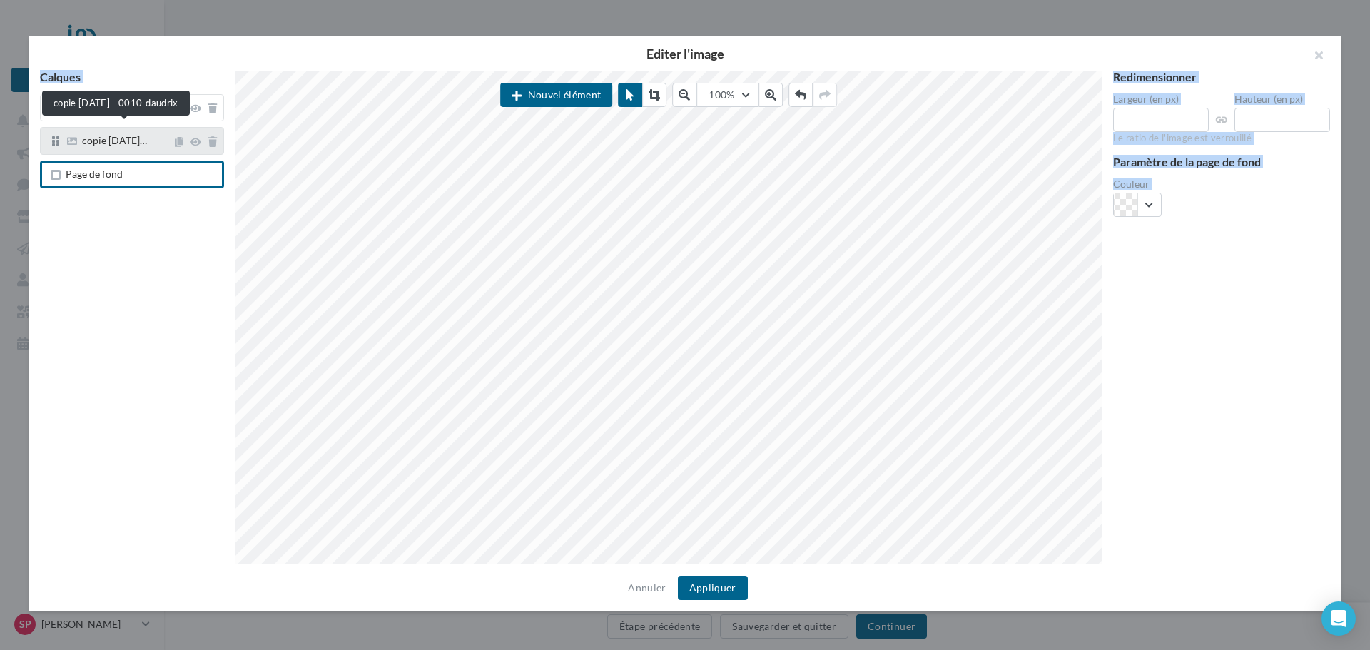
click at [88, 146] on span "copie 09-10-2025…" at bounding box center [114, 140] width 65 height 12
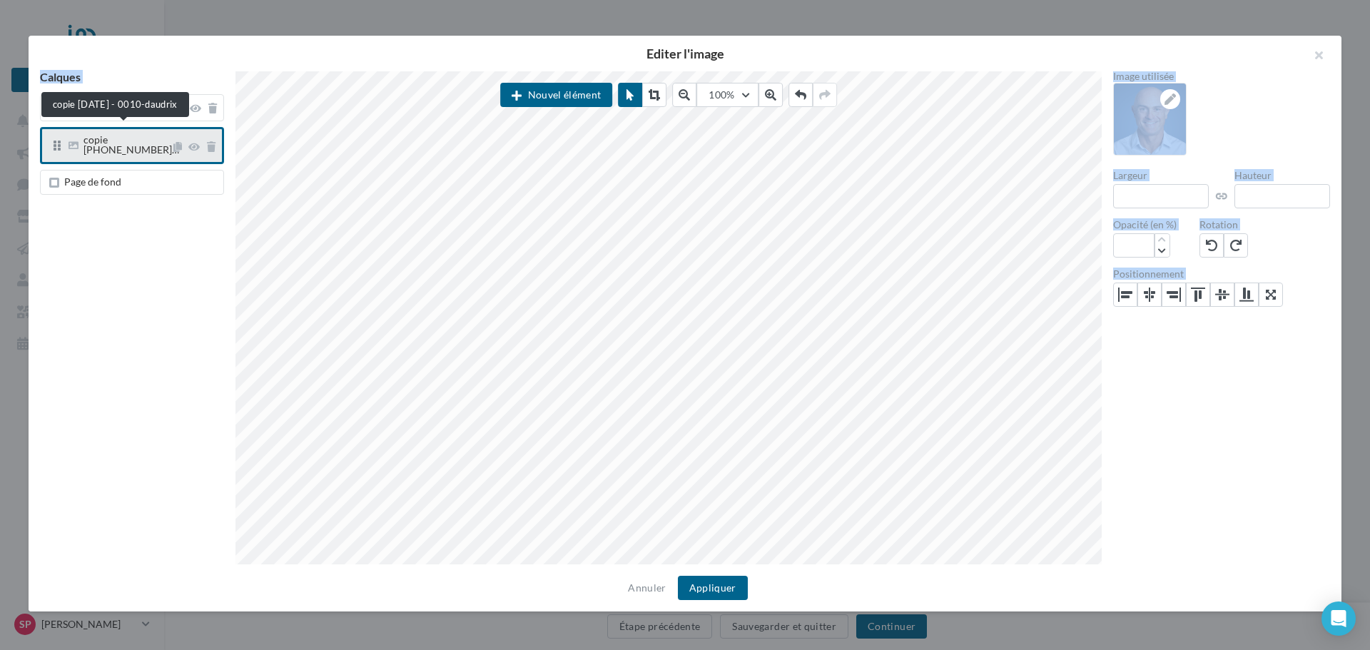
click at [150, 144] on span "copie 09-10-202…" at bounding box center [131, 144] width 96 height 22
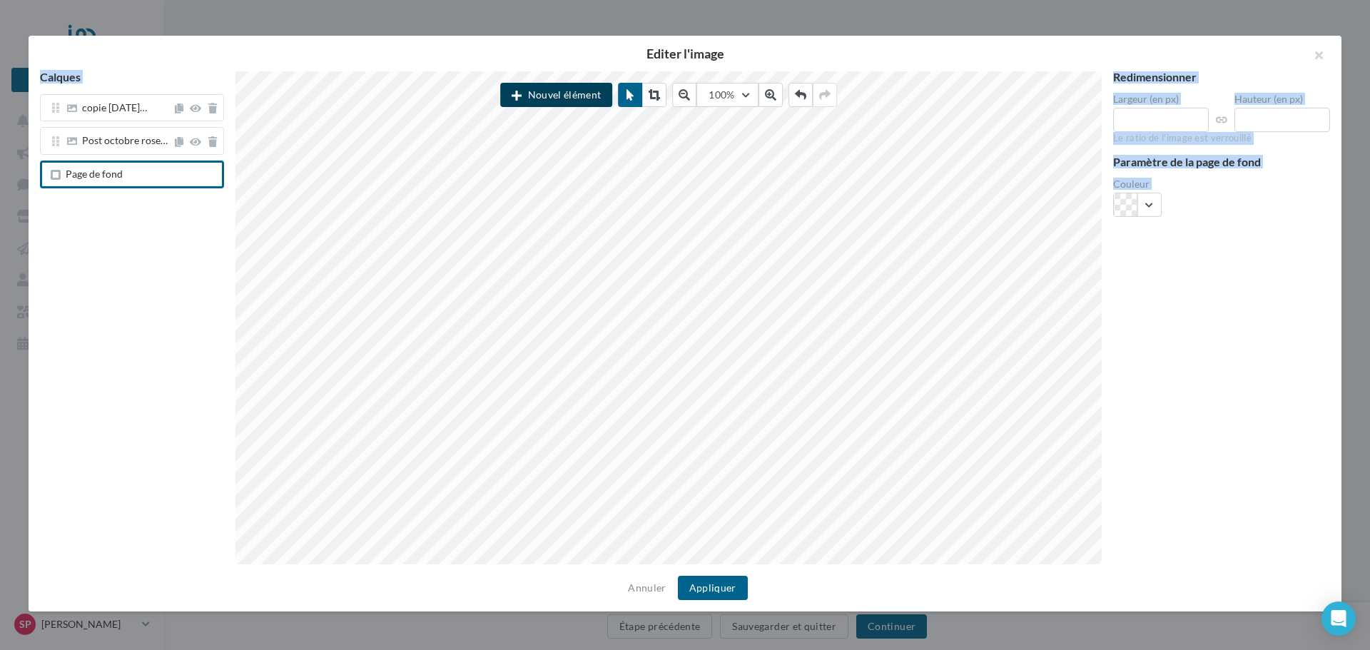
click at [584, 102] on button "Nouvel élément" at bounding box center [556, 95] width 112 height 24
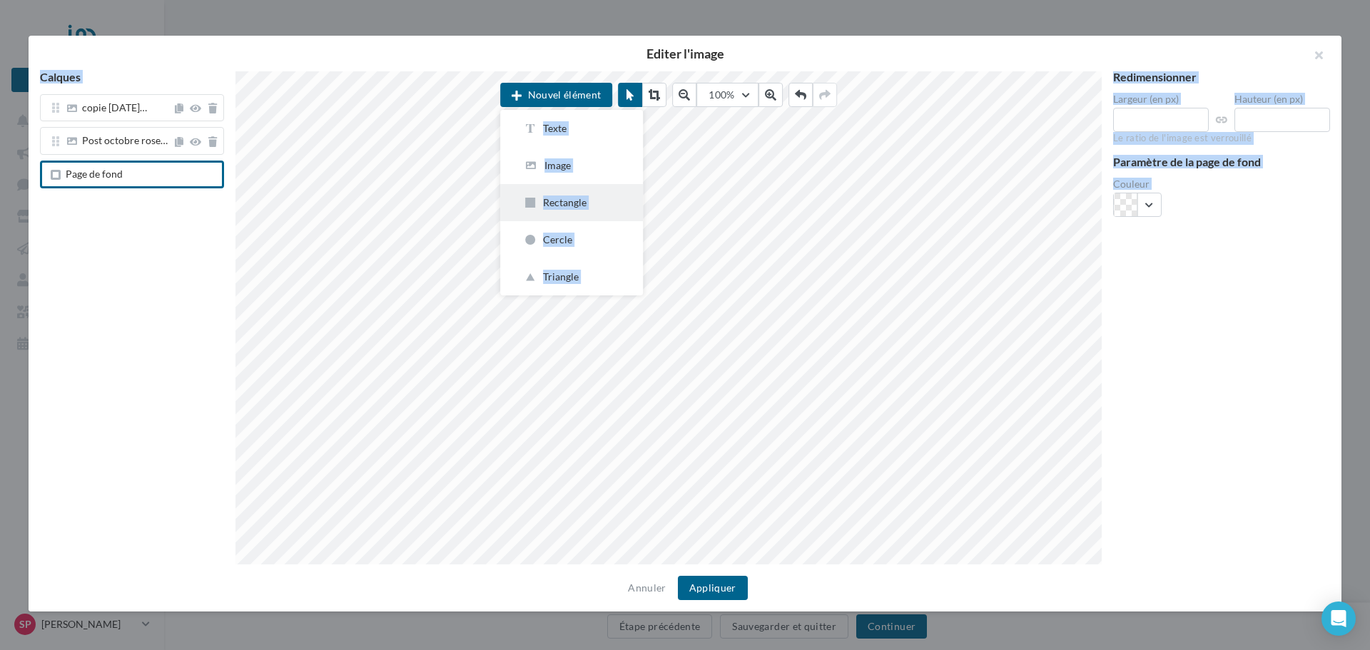
click at [576, 199] on div "Rectangle" at bounding box center [571, 203] width 97 height 14
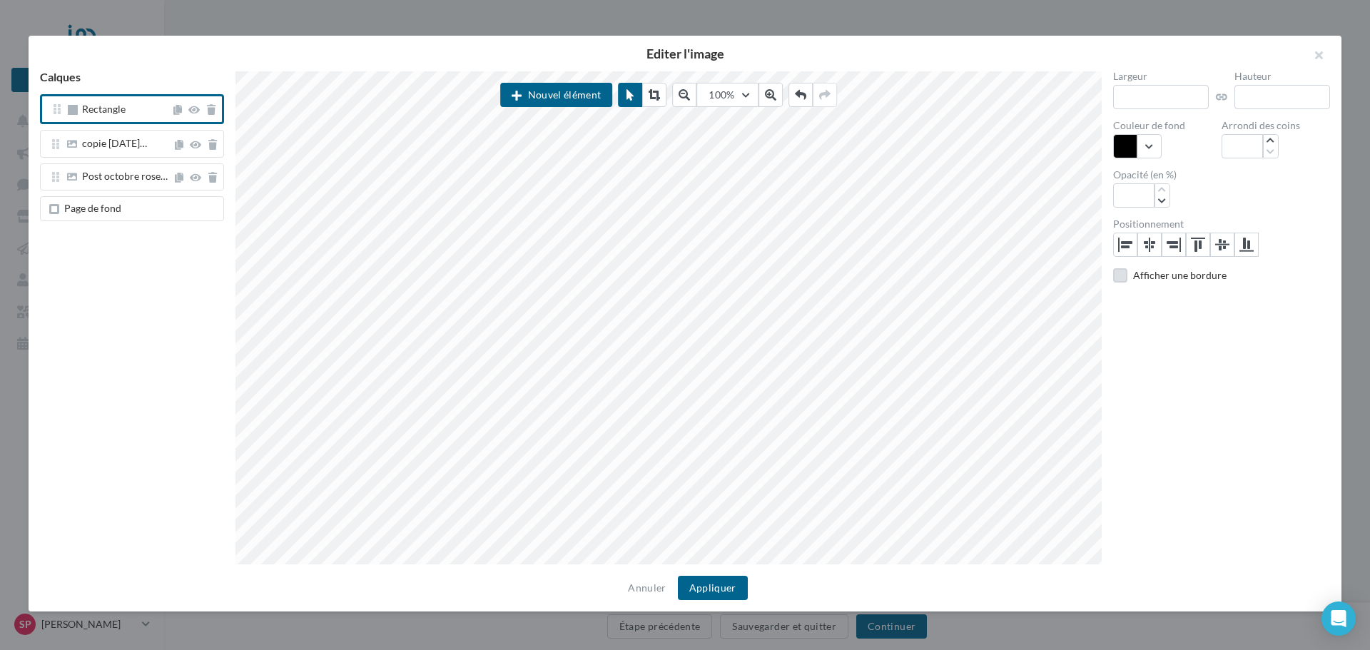
click at [1121, 278] on label at bounding box center [1120, 275] width 14 height 14
click at [1239, 318] on button "button" at bounding box center [1233, 317] width 49 height 24
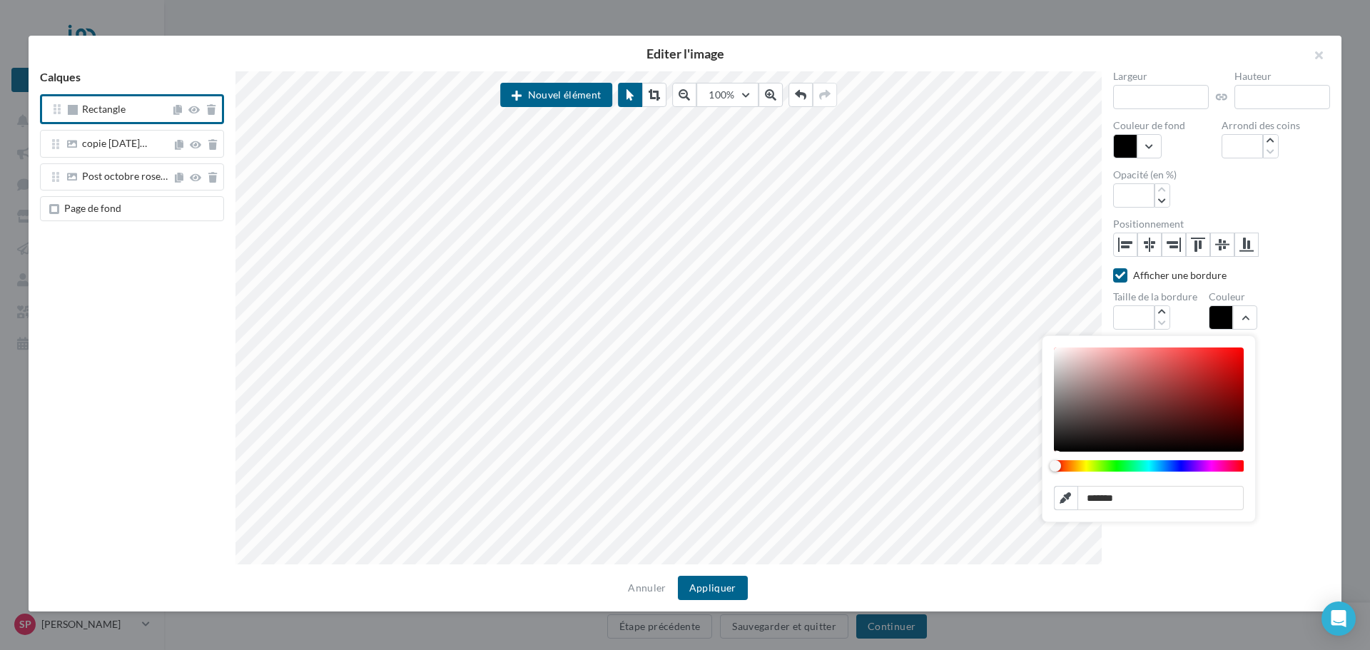
click at [1212, 468] on div "Chrome color picker" at bounding box center [1148, 465] width 187 height 11
click at [1199, 467] on div "Chrome color picker" at bounding box center [1148, 465] width 187 height 11
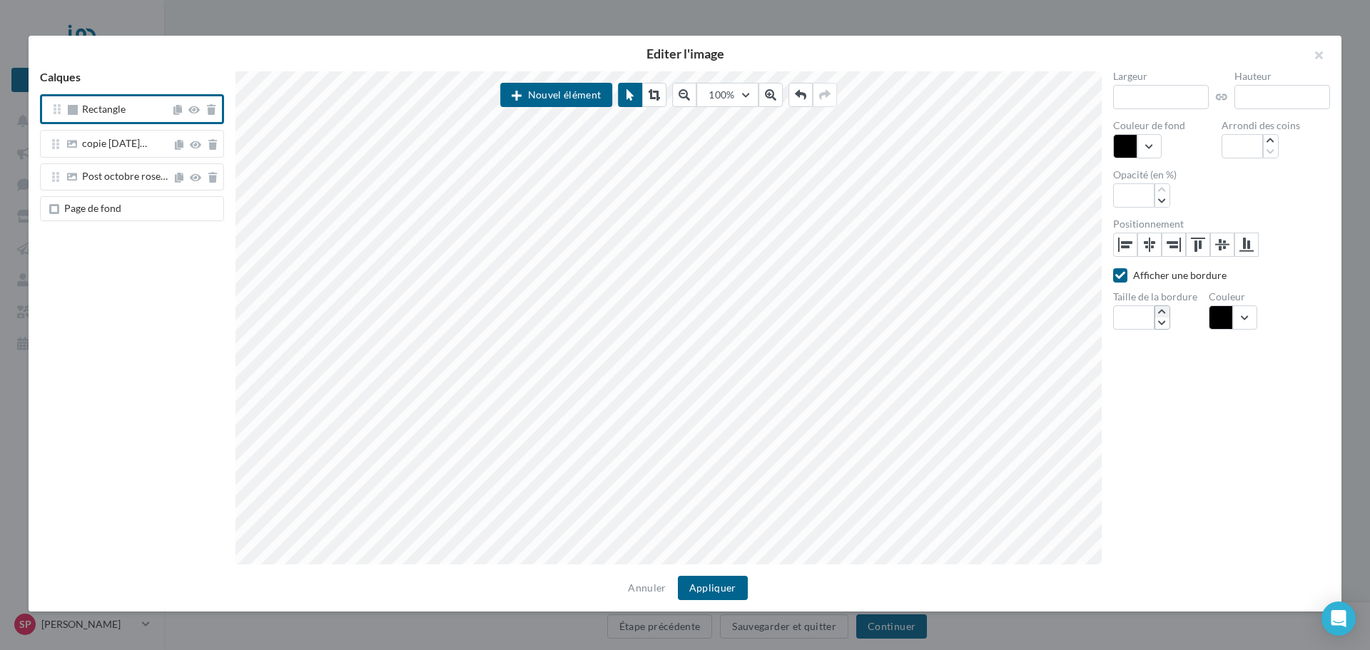
click at [1158, 312] on icon "button" at bounding box center [1162, 312] width 8 height 9
click at [1144, 355] on div "Largeur *** Hauteur *** Couleur de fond Arrondi des coins * Opacité (en %) *** …" at bounding box center [1222, 318] width 240 height 494
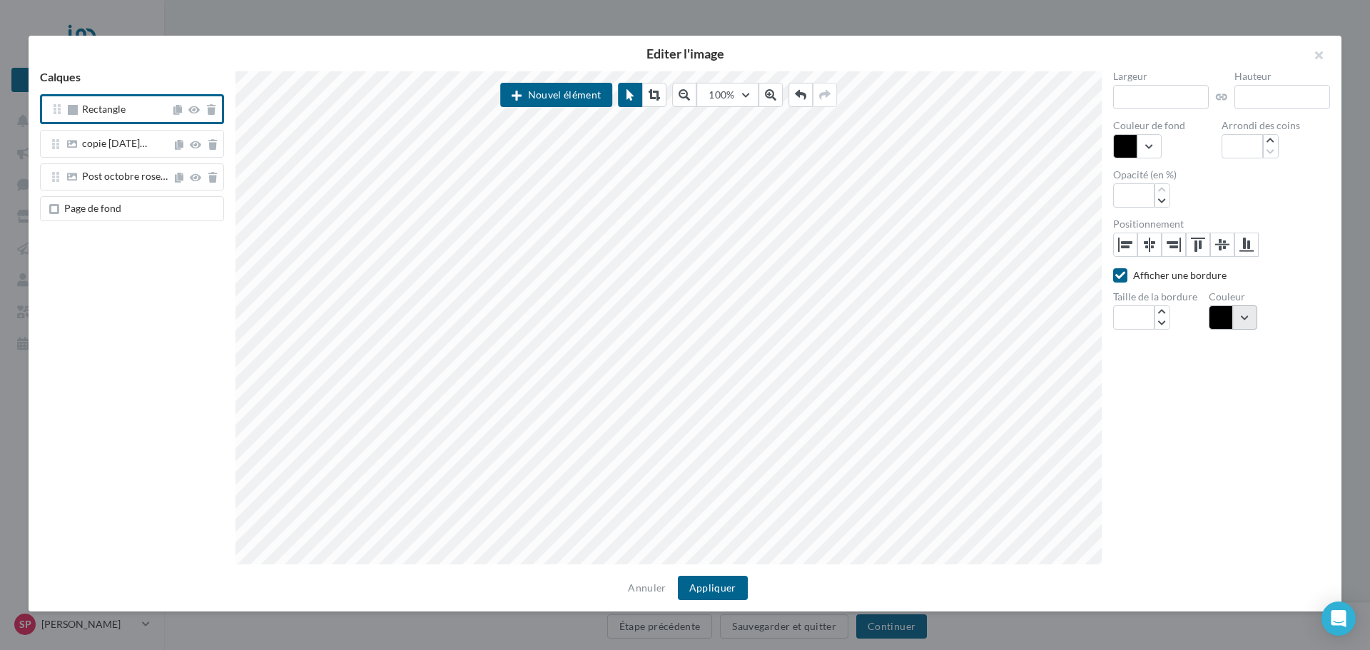
click at [1239, 326] on button "button" at bounding box center [1233, 317] width 49 height 24
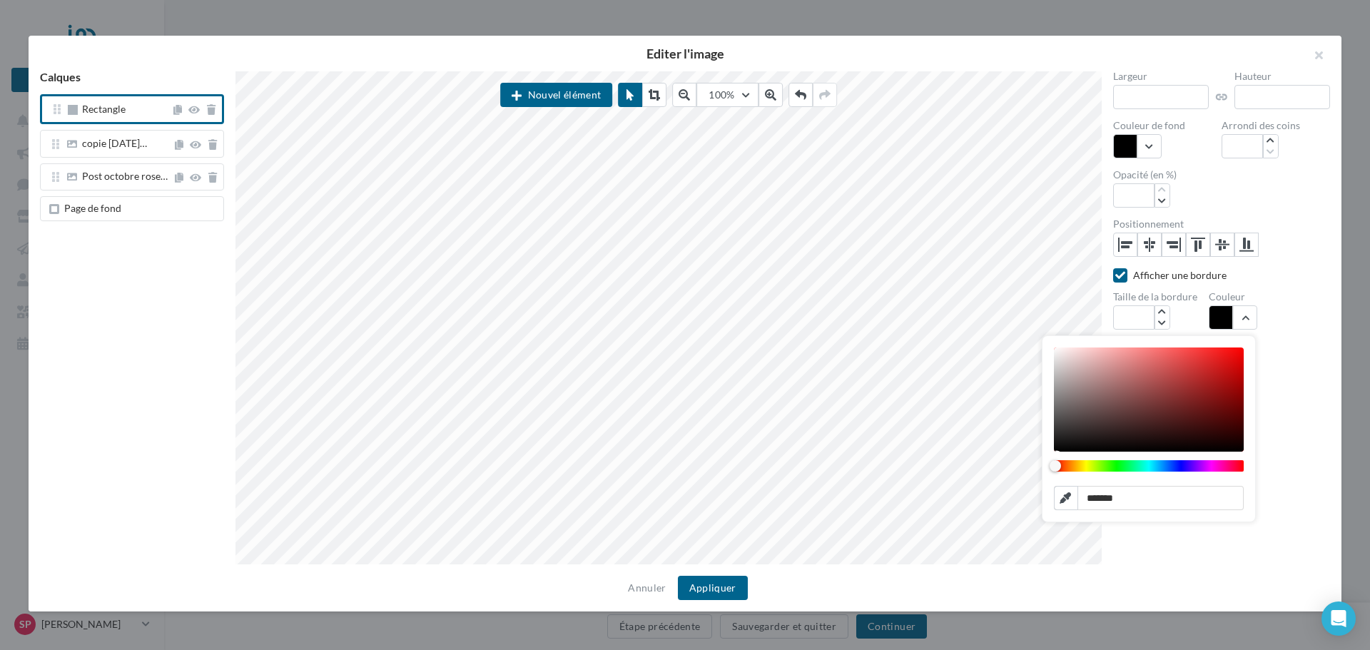
click at [1211, 465] on div "Chrome color picker" at bounding box center [1148, 465] width 187 height 11
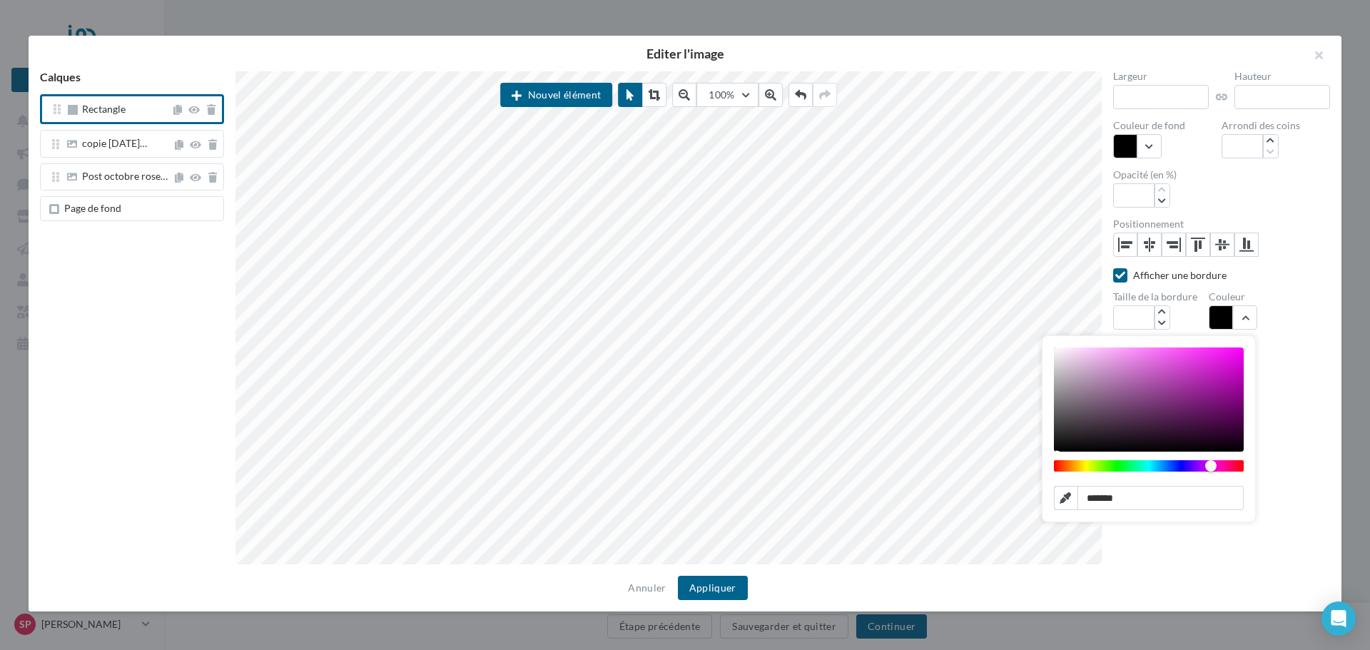
click at [1211, 465] on div "Chrome color picker" at bounding box center [1210, 465] width 11 height 11
click at [1155, 502] on input "*******" at bounding box center [1149, 498] width 190 height 24
click at [1205, 461] on div "Chrome color picker" at bounding box center [1148, 465] width 187 height 11
click at [1179, 407] on div "Chrome color picker" at bounding box center [1149, 399] width 190 height 104
type input "*******"
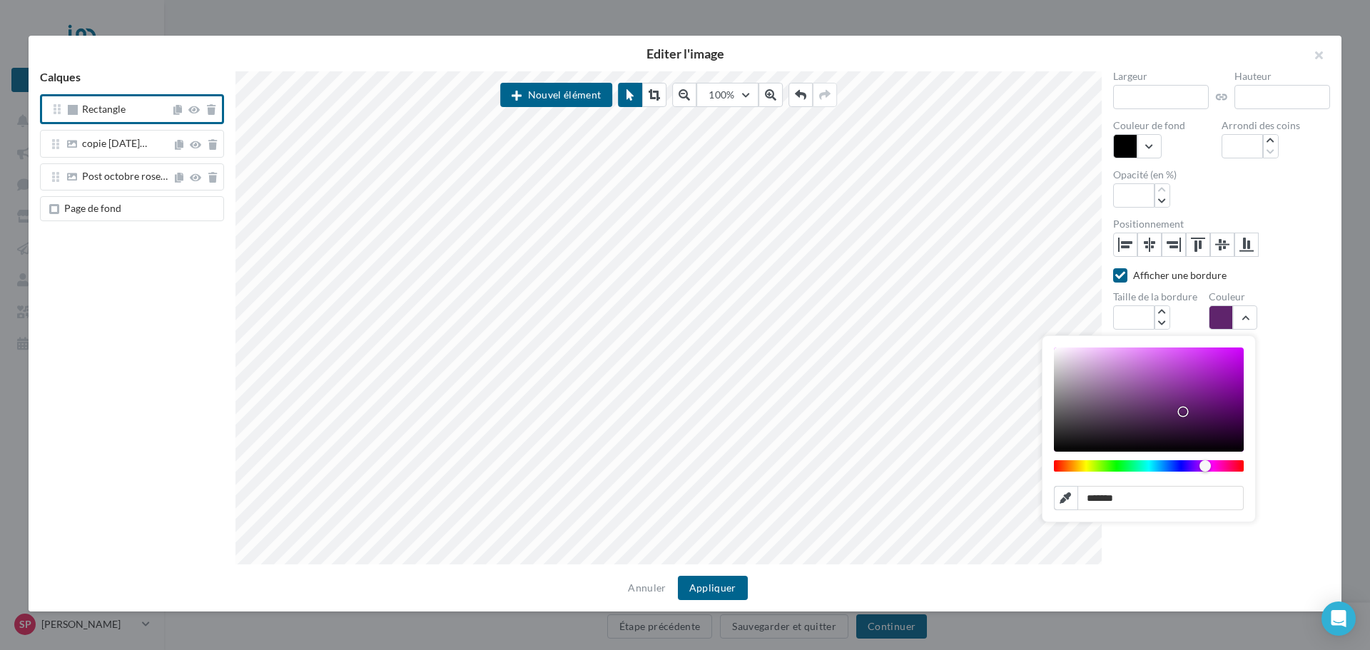
click at [1239, 550] on div "Largeur *** Hauteur *** Couleur de fond Arrondi des coins * Opacité (en %) *** …" at bounding box center [1222, 318] width 240 height 494
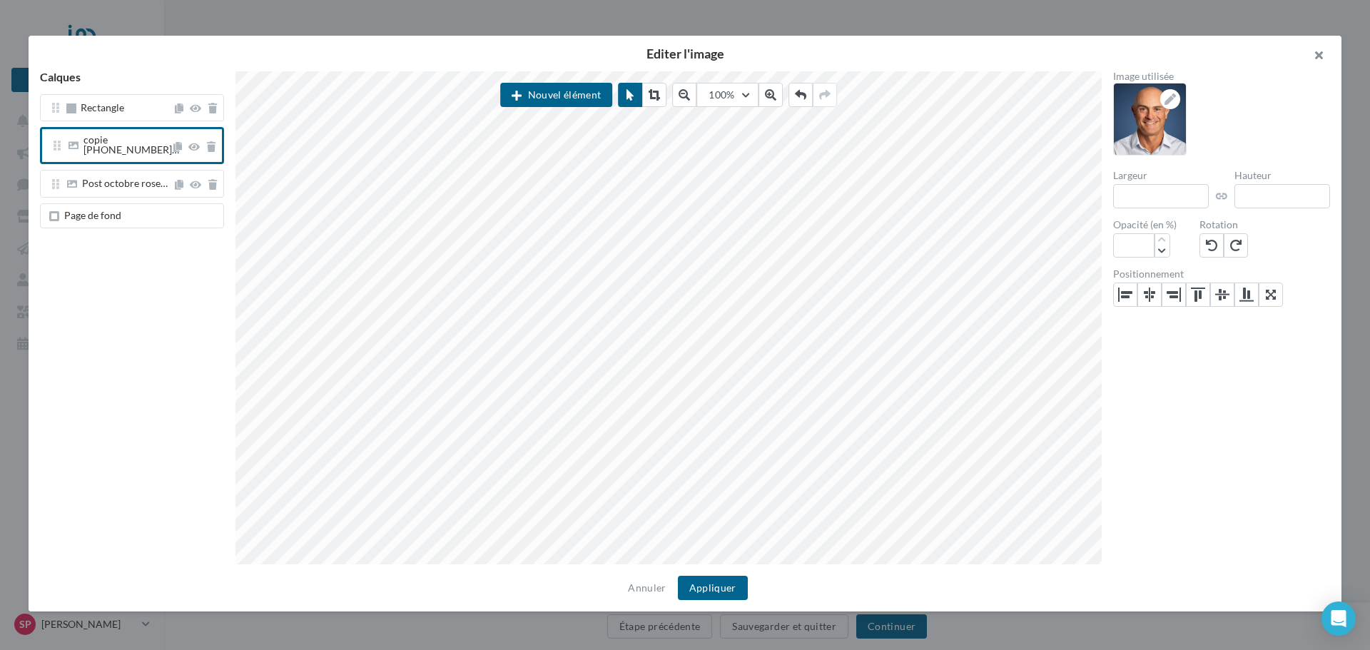
click at [1320, 59] on button "button" at bounding box center [1312, 57] width 57 height 43
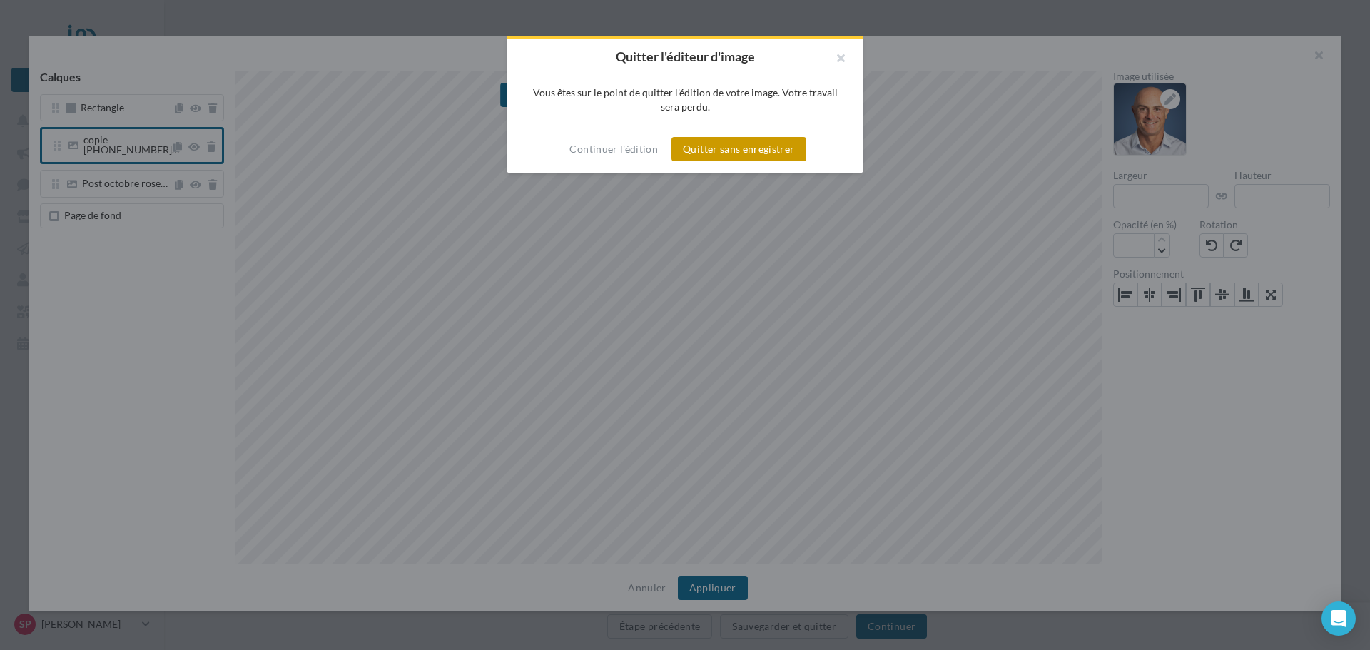
click at [715, 151] on button "Quitter sans enregistrer" at bounding box center [738, 149] width 134 height 24
